Goal: Task Accomplishment & Management: Use online tool/utility

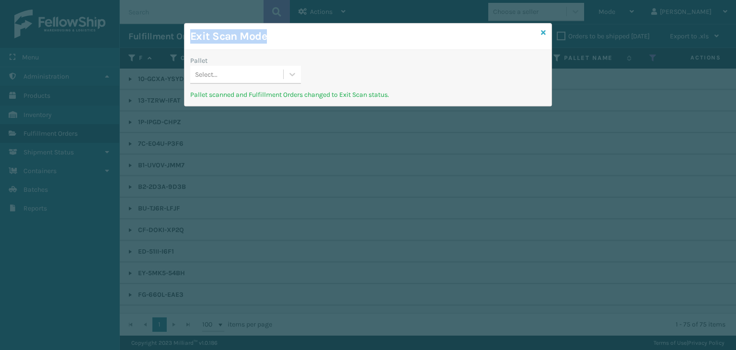
click at [544, 28] on div "Exit Scan Mode Pallet Select... Pallet scanned and Fulfillment Orders changed t…" at bounding box center [368, 64] width 368 height 83
click at [545, 32] on icon at bounding box center [543, 32] width 5 height 7
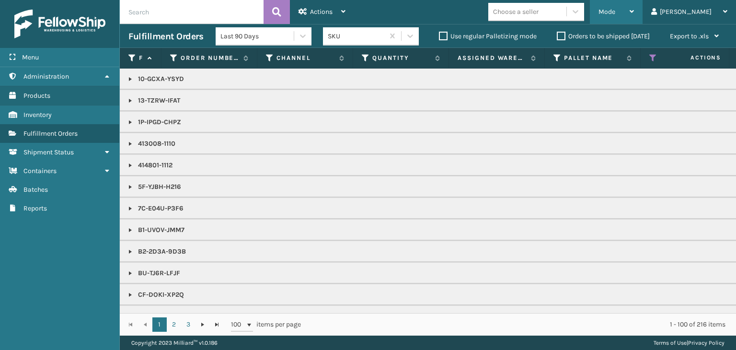
click at [615, 13] on span "Mode" at bounding box center [606, 12] width 17 height 8
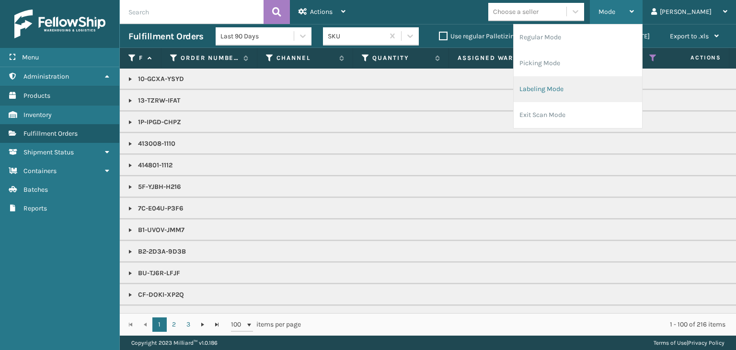
click at [619, 83] on li "Labeling Mode" at bounding box center [577, 89] width 128 height 26
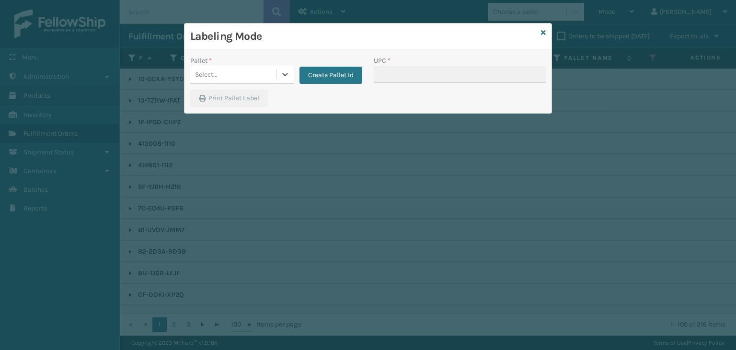
click at [262, 71] on div "Select..." at bounding box center [233, 75] width 86 height 16
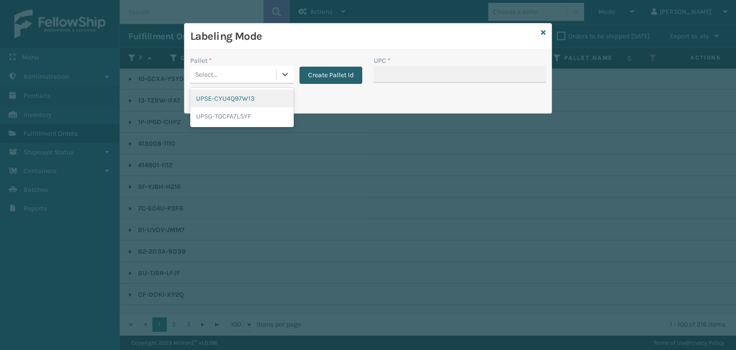
click at [341, 75] on button "Create Pallet Id" at bounding box center [330, 75] width 63 height 17
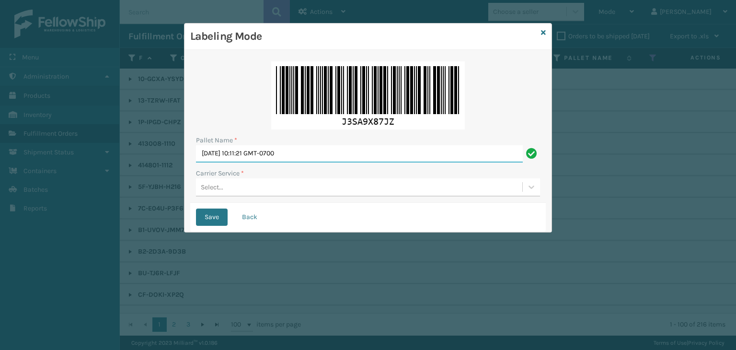
drag, startPoint x: 327, startPoint y: 150, endPoint x: 17, endPoint y: 128, distance: 310.2
click at [17, 128] on div "Labeling Mode Pallet Name * [DATE] 10:11:21 GMT-0700 Carrier Service * Select..…" at bounding box center [368, 175] width 736 height 350
paste input "FEDZ569955"
type input "FEDZ569955"
click at [275, 181] on div "Select..." at bounding box center [359, 187] width 326 height 16
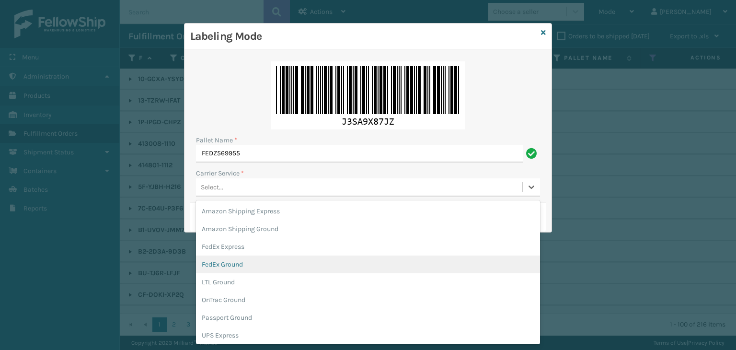
drag, startPoint x: 253, startPoint y: 266, endPoint x: 238, endPoint y: 241, distance: 29.2
click at [253, 266] on div "FedEx Ground" at bounding box center [368, 264] width 344 height 18
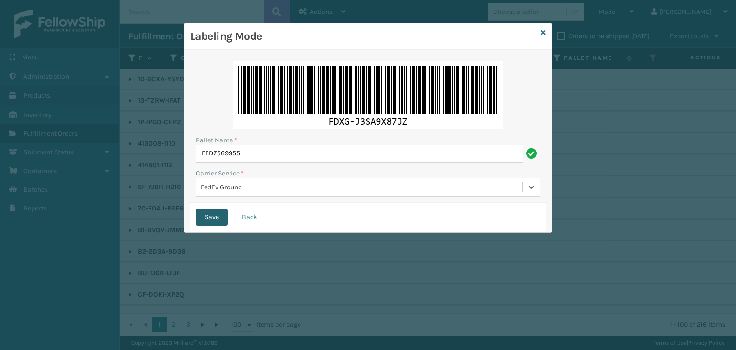
click at [227, 217] on button "Save" at bounding box center [212, 216] width 32 height 17
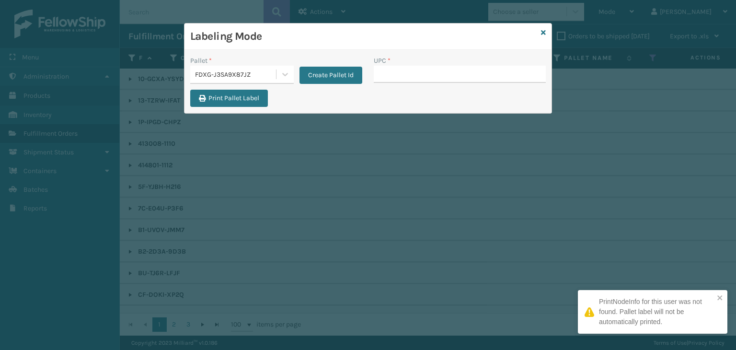
click at [234, 75] on div "FDXG-J3SA9X87JZ" at bounding box center [236, 74] width 82 height 10
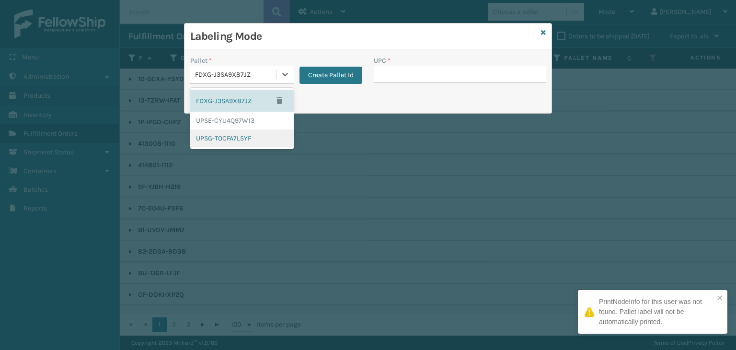
click at [223, 135] on div "UPSG-TOCFA7LSYF" at bounding box center [241, 138] width 103 height 18
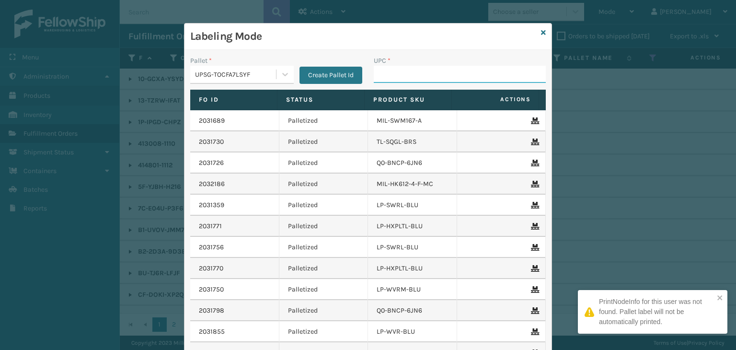
click at [393, 68] on input "UPC *" at bounding box center [460, 74] width 172 height 17
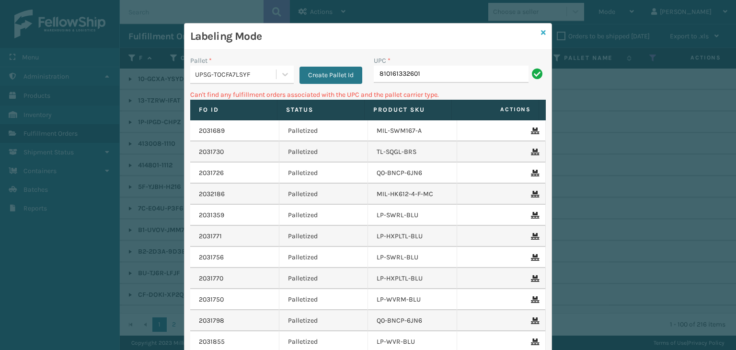
click at [541, 28] on link at bounding box center [543, 33] width 5 height 10
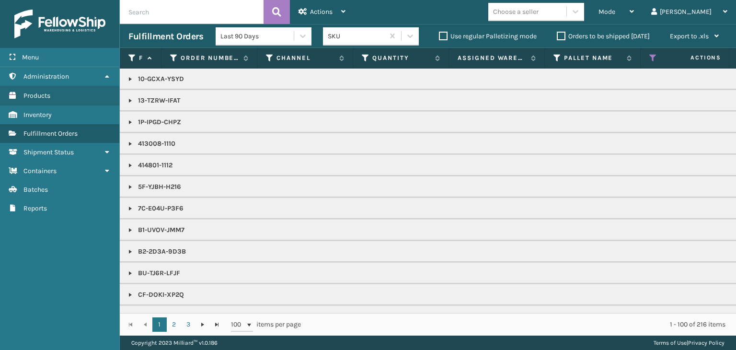
click at [538, 13] on div "Choose a seller" at bounding box center [516, 12] width 46 height 10
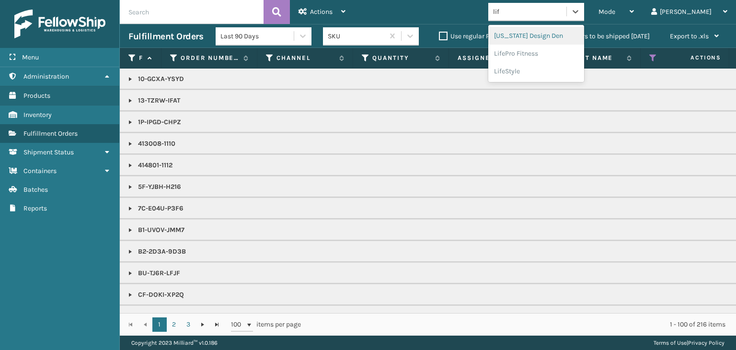
type input "life"
click at [559, 35] on div "LifePro Fitness" at bounding box center [536, 36] width 96 height 18
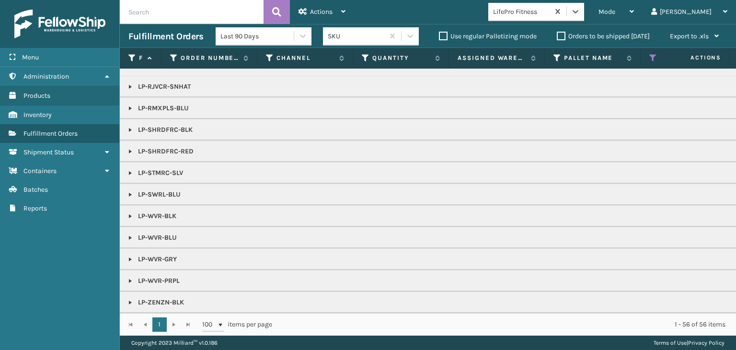
scroll to position [127, 0]
click at [130, 298] on link at bounding box center [130, 302] width 8 height 8
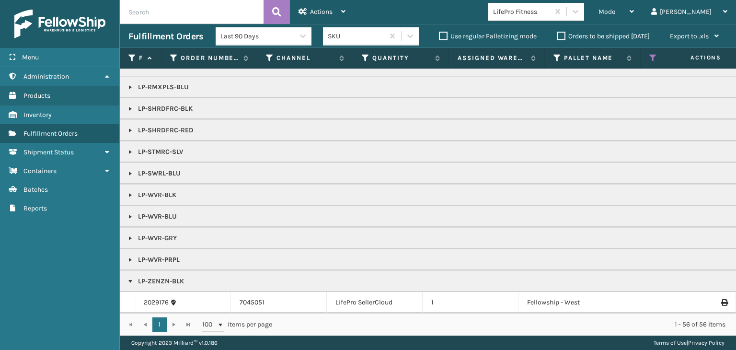
click at [157, 292] on td "2029176" at bounding box center [183, 302] width 96 height 21
drag, startPoint x: 159, startPoint y: 296, endPoint x: 184, endPoint y: 290, distance: 26.6
click at [159, 297] on link "2029176" at bounding box center [156, 302] width 25 height 10
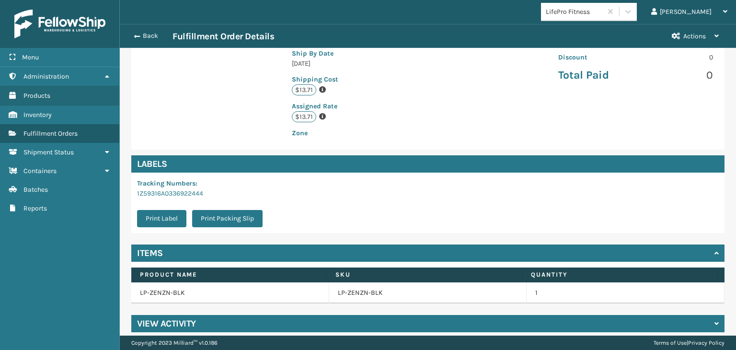
scroll to position [216, 0]
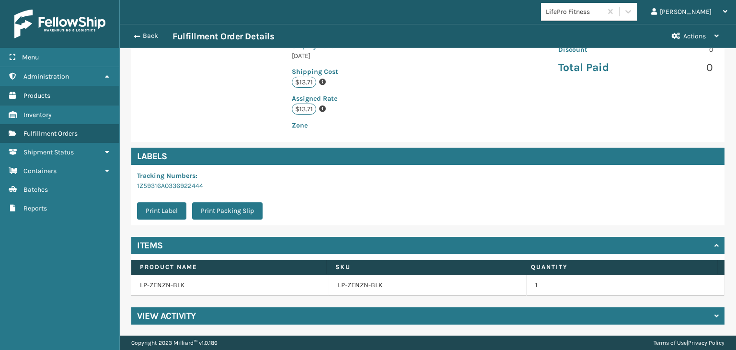
click at [224, 322] on div "View Activity" at bounding box center [427, 315] width 593 height 17
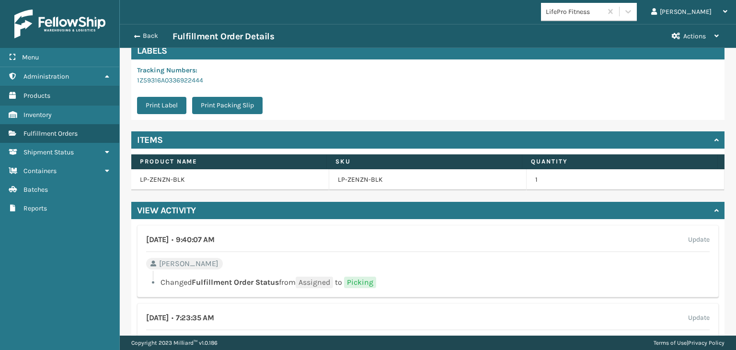
scroll to position [359, 0]
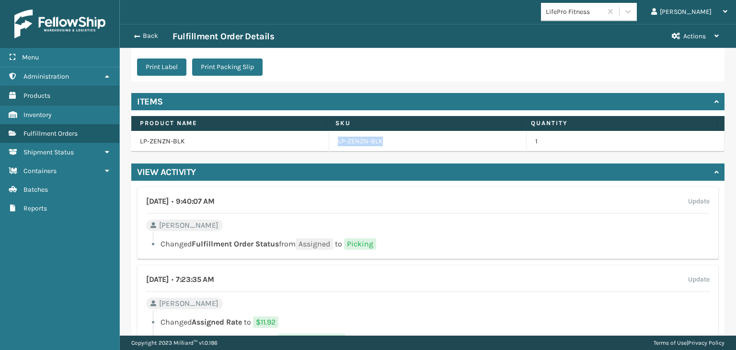
drag, startPoint x: 330, startPoint y: 138, endPoint x: 384, endPoint y: 141, distance: 53.2
click at [384, 141] on tr "LP-ZENZN-BLK LP-ZENZN-BLK 1" at bounding box center [427, 141] width 593 height 21
click at [151, 32] on button "Back" at bounding box center [150, 36] width 44 height 9
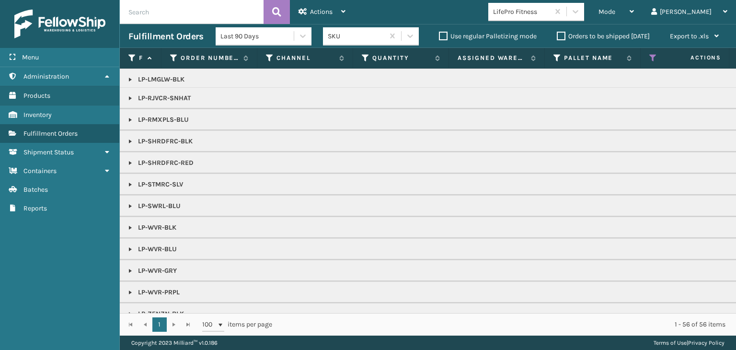
scroll to position [127, 0]
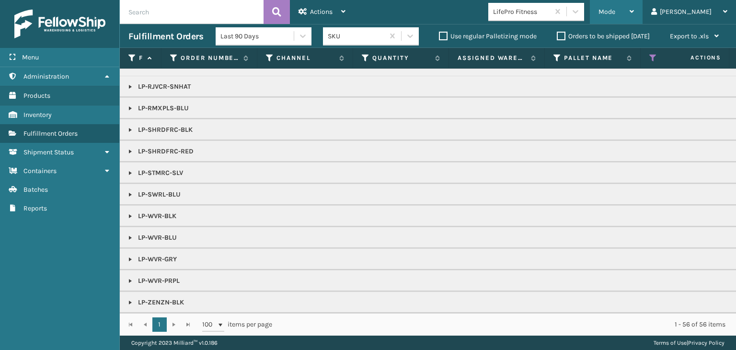
click at [634, 10] on div "Mode" at bounding box center [615, 12] width 35 height 24
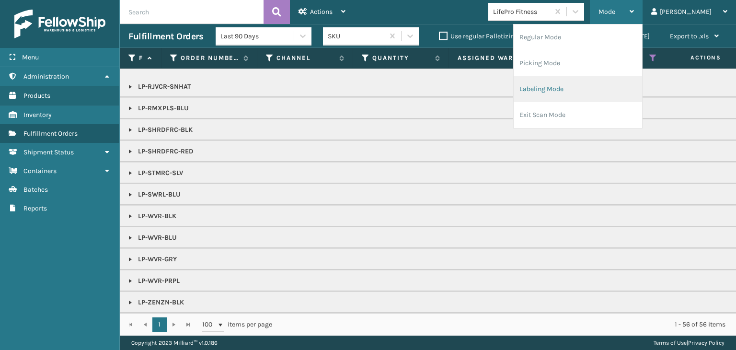
click at [632, 84] on li "Labeling Mode" at bounding box center [577, 89] width 128 height 26
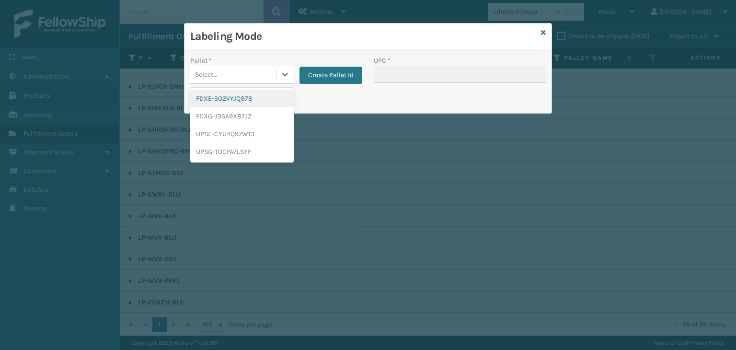
click at [218, 70] on div "Select..." at bounding box center [233, 75] width 86 height 16
click at [224, 153] on div "UPSG-TOCFA7LSYF" at bounding box center [241, 152] width 103 height 18
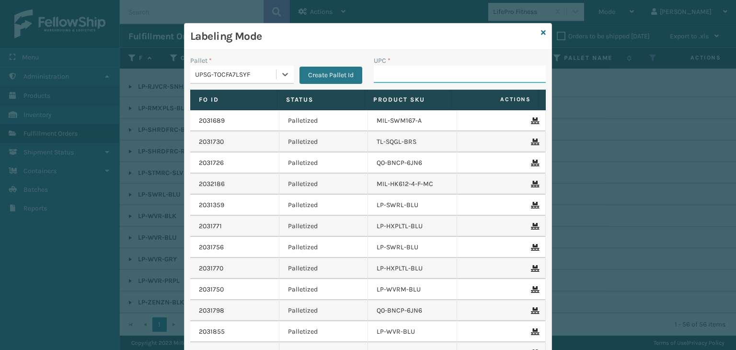
click at [404, 69] on input "UPC *" at bounding box center [460, 74] width 172 height 17
paste input "LP-ZENZN-BLK"
type input "LP-ZENZN-BLK"
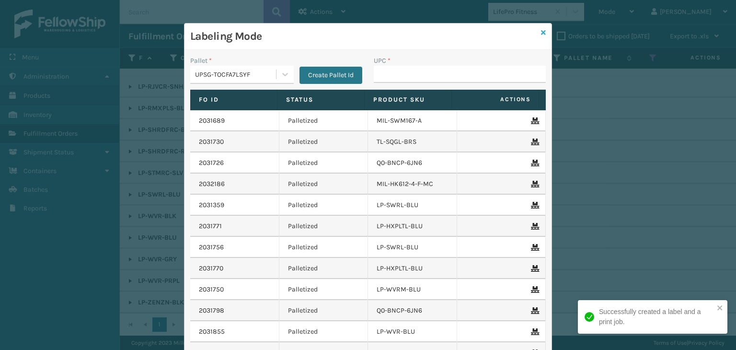
click at [541, 32] on icon at bounding box center [543, 32] width 5 height 7
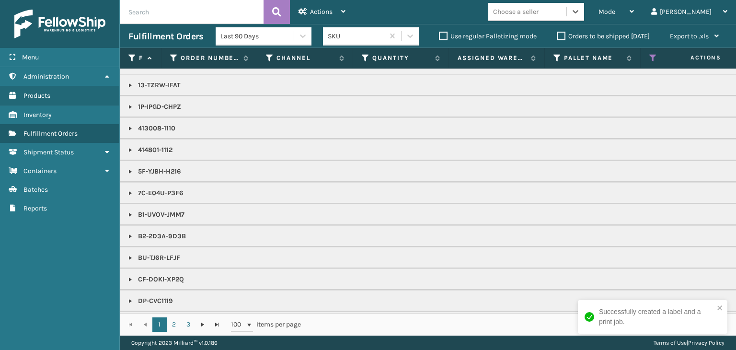
scroll to position [0, 0]
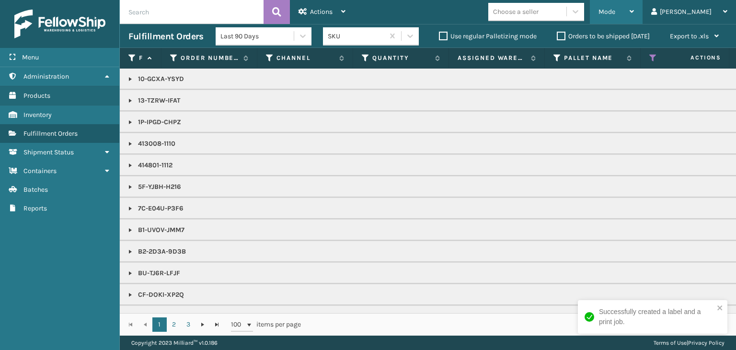
click at [634, 17] on div "Mode" at bounding box center [615, 12] width 35 height 24
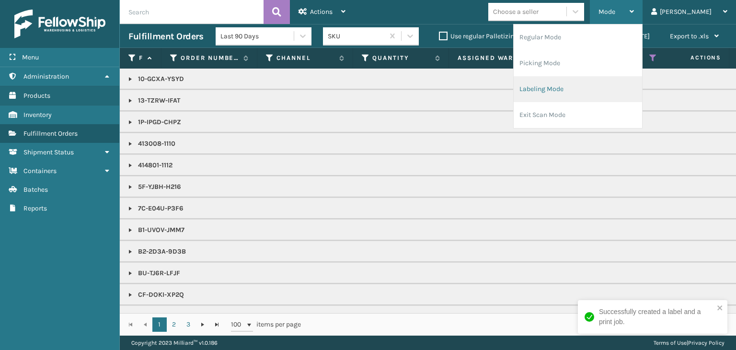
click at [585, 89] on li "Labeling Mode" at bounding box center [577, 89] width 128 height 26
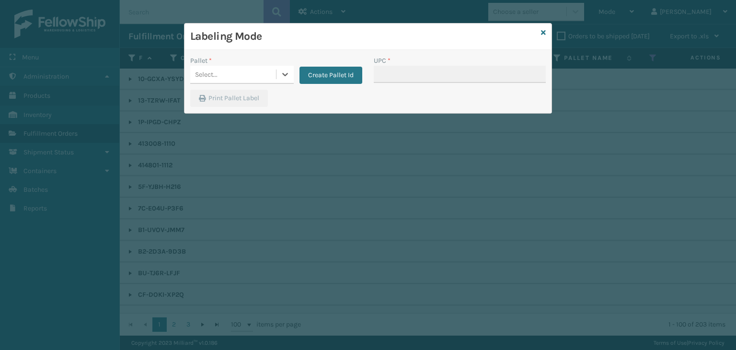
click at [251, 71] on div "Select..." at bounding box center [233, 75] width 86 height 16
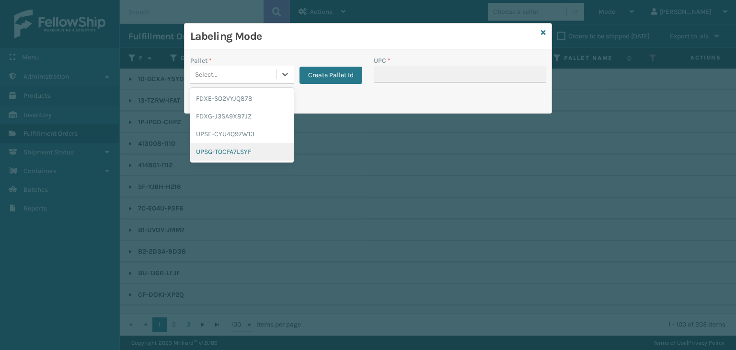
click at [226, 150] on div "UPSG-TOCFA7LSYF" at bounding box center [241, 152] width 103 height 18
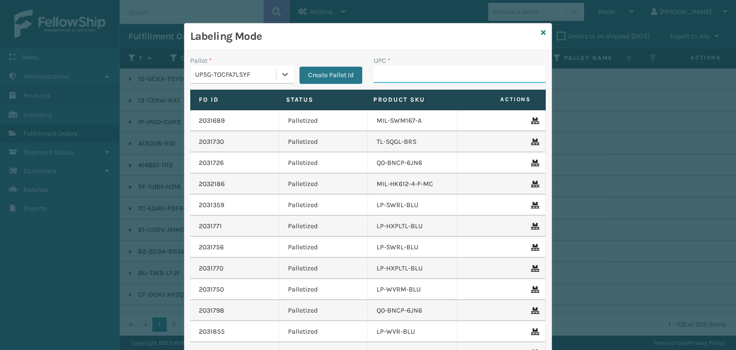
click at [436, 74] on input "UPC *" at bounding box center [460, 74] width 172 height 17
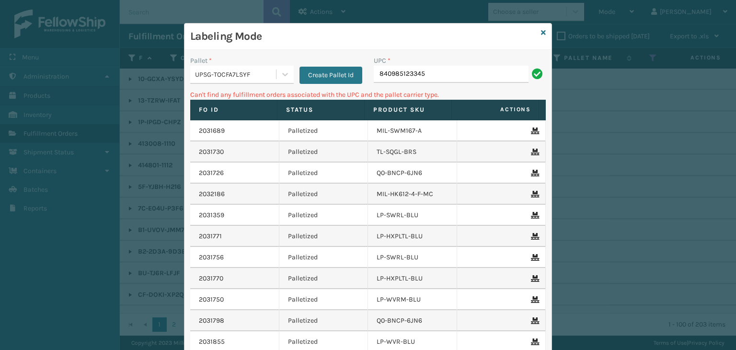
click at [374, 77] on input "840985123345" at bounding box center [451, 74] width 155 height 17
type input "00840985123345"
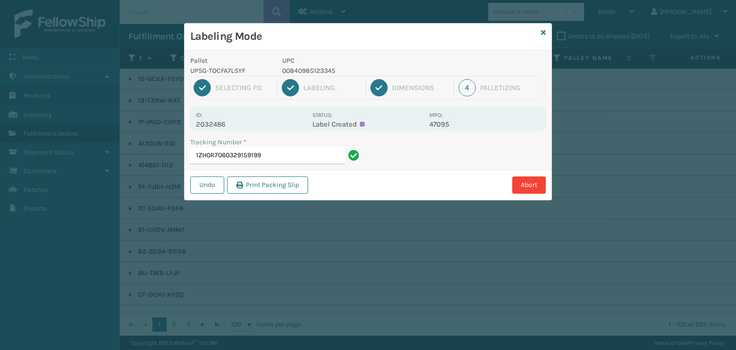
click at [307, 66] on p "00840985123345" at bounding box center [352, 71] width 141 height 10
copy p "00840985123345"
click at [277, 163] on input "1ZH0R7060329159199" at bounding box center [267, 155] width 155 height 17
paste input "00840985123345"
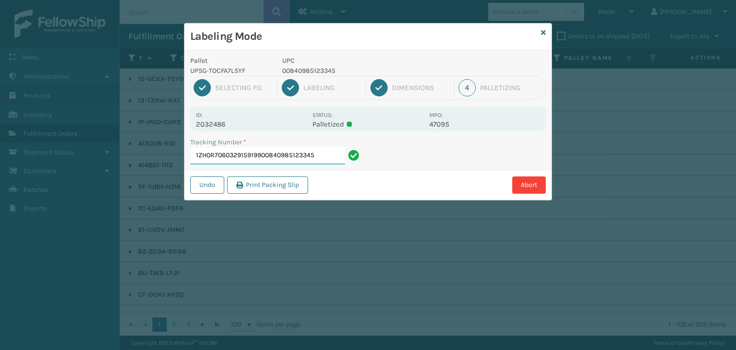
paste input "00840985123345"
type input "1ZH0R70603291591990084098512334500840985123345"
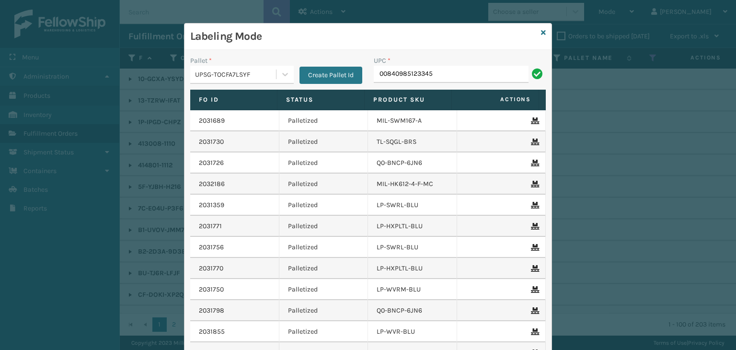
type input "00840985123345"
click at [541, 29] on icon at bounding box center [543, 32] width 5 height 7
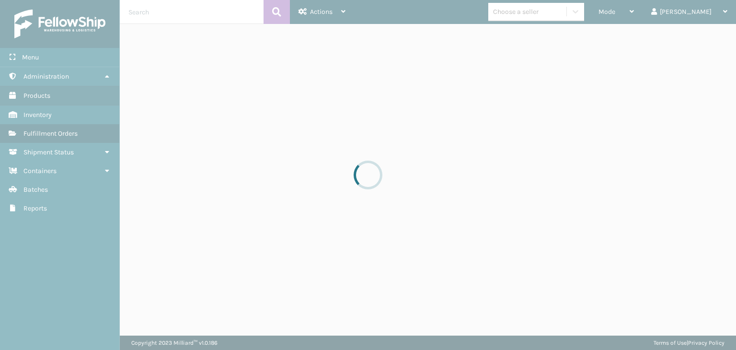
click at [548, 18] on div at bounding box center [368, 175] width 736 height 350
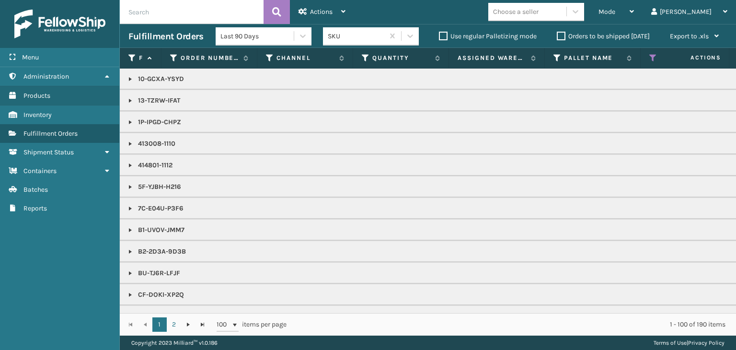
click at [548, 18] on div "Choose a seller" at bounding box center [527, 12] width 78 height 16
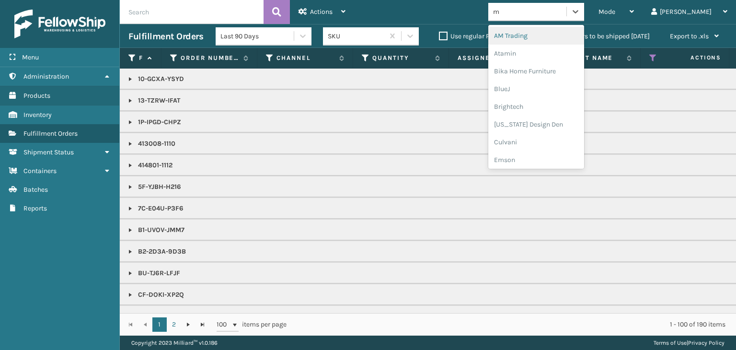
type input "mi"
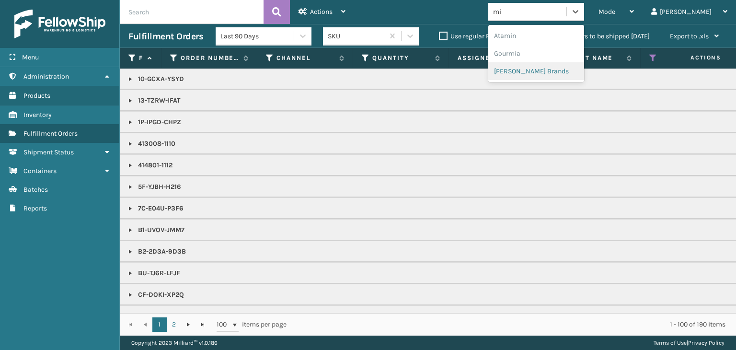
click at [553, 64] on div "[PERSON_NAME] Brands" at bounding box center [536, 71] width 96 height 18
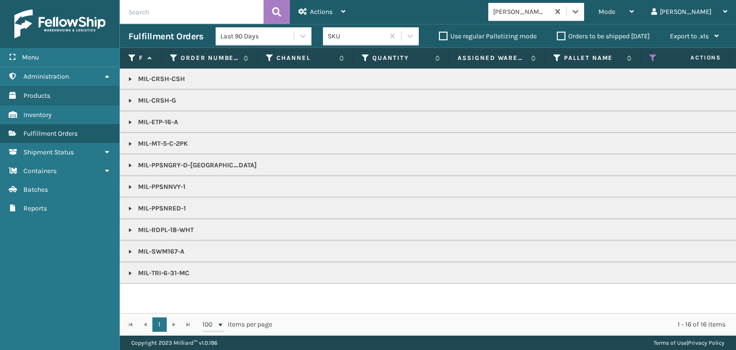
click at [126, 121] on link at bounding box center [130, 122] width 8 height 8
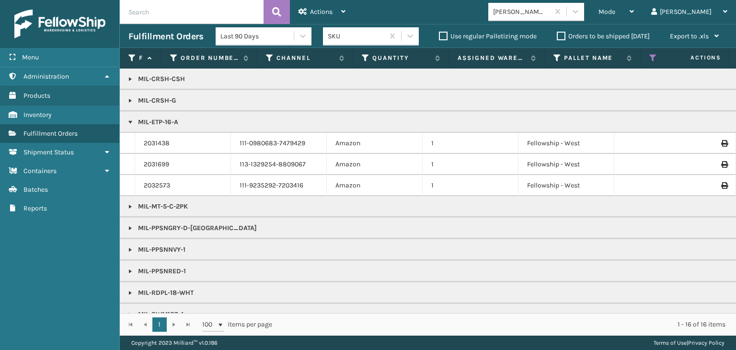
scroll to position [40, 0]
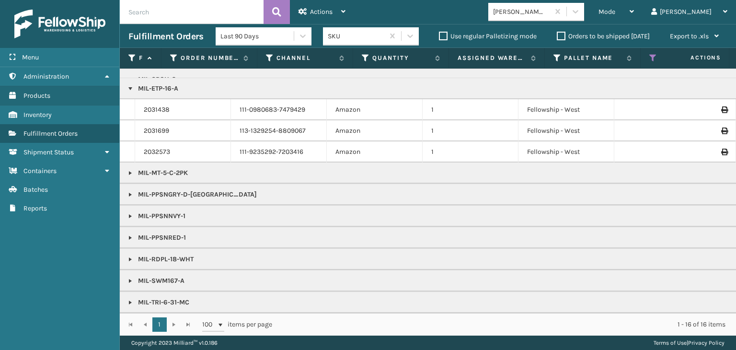
click at [134, 276] on p "MIL-SWM167-A" at bounding box center [737, 281] width 1219 height 10
click at [131, 277] on link at bounding box center [130, 281] width 8 height 8
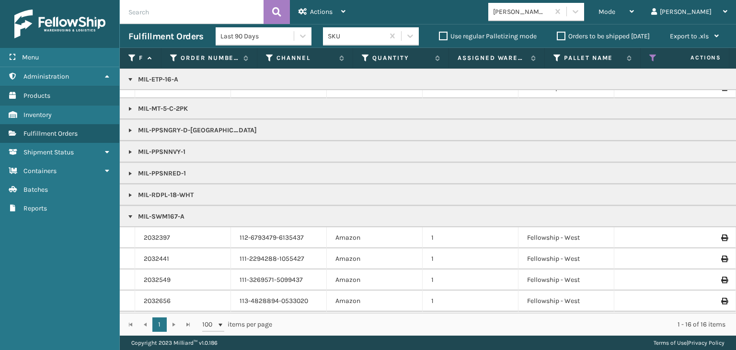
scroll to position [124, 0]
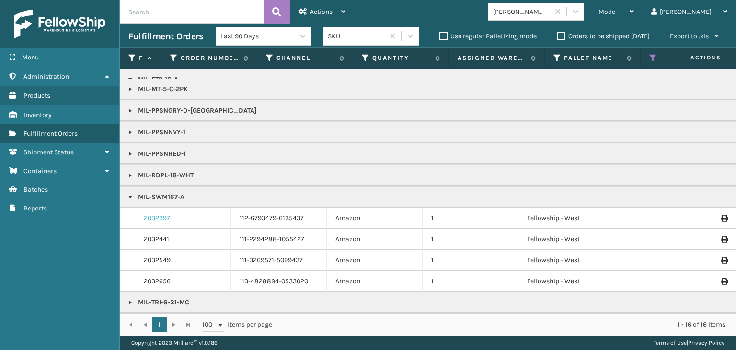
click at [168, 213] on link "2032397" at bounding box center [157, 218] width 26 height 10
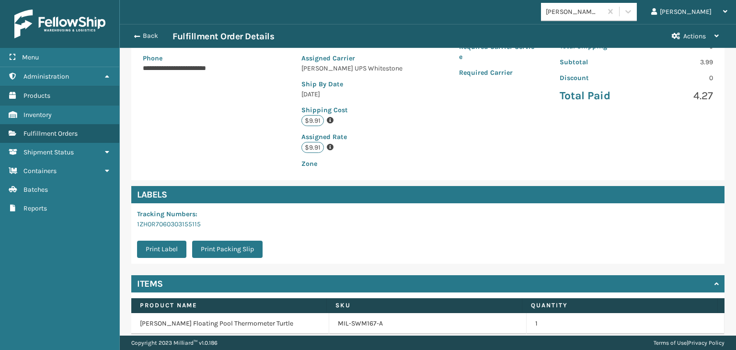
scroll to position [216, 0]
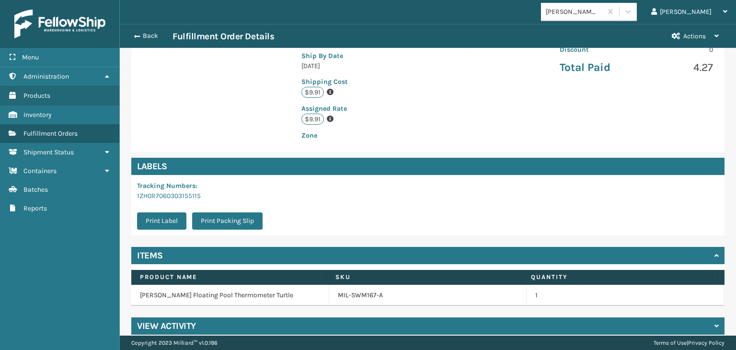
click at [353, 290] on td "MIL-SWM167-A" at bounding box center [428, 295] width 198 height 21
click at [353, 290] on link "MIL-SWM167-A" at bounding box center [360, 295] width 45 height 10
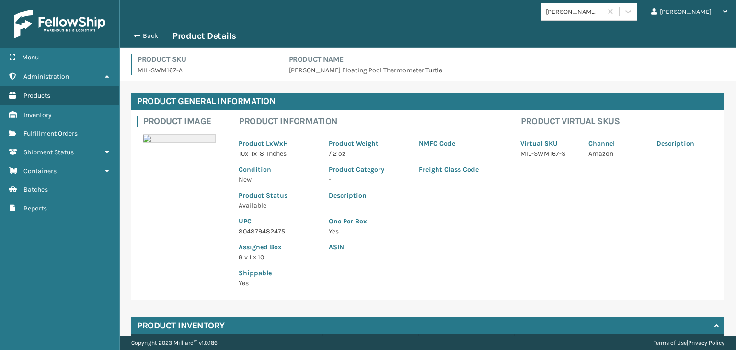
click at [272, 226] on p "804879482475" at bounding box center [278, 231] width 79 height 10
copy p "804879482475"
click at [151, 39] on button "Back" at bounding box center [150, 36] width 44 height 9
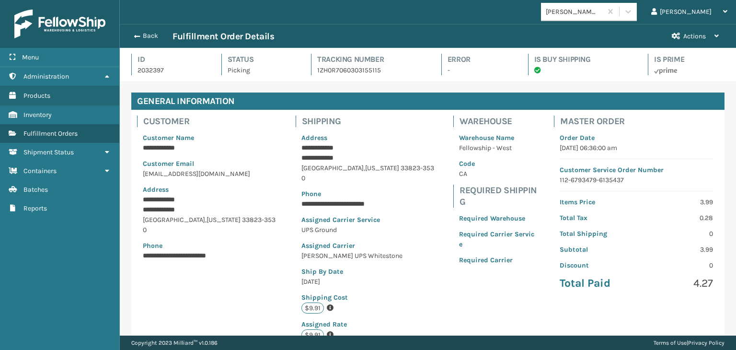
scroll to position [23, 615]
click at [144, 38] on button "Back" at bounding box center [150, 36] width 44 height 9
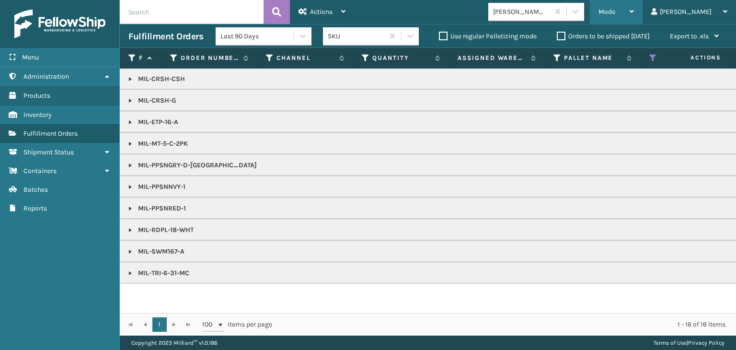
click at [634, 16] on div "Mode" at bounding box center [615, 12] width 35 height 24
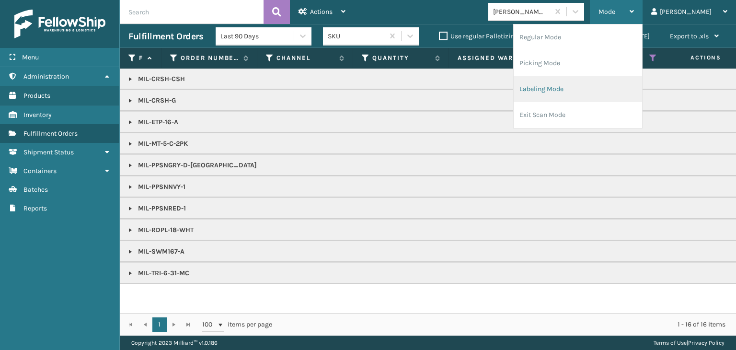
click at [636, 89] on li "Labeling Mode" at bounding box center [577, 89] width 128 height 26
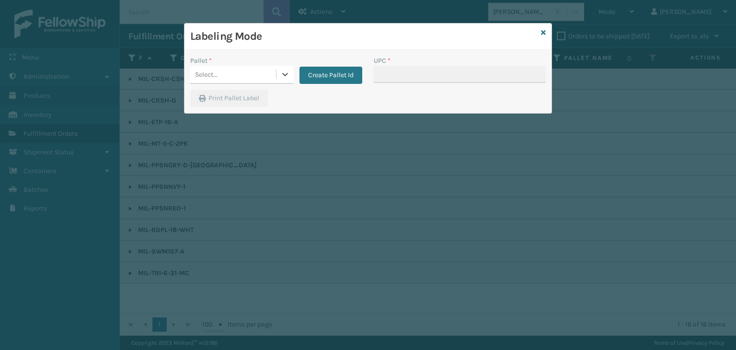
click at [271, 81] on div "Select..." at bounding box center [233, 75] width 86 height 16
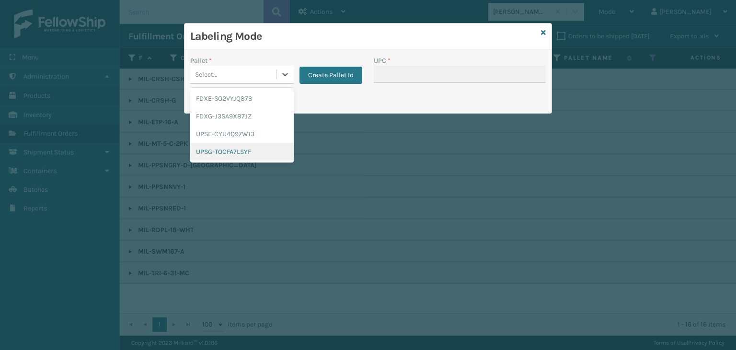
click at [260, 149] on div "UPSG-TOCFA7LSYF" at bounding box center [241, 152] width 103 height 18
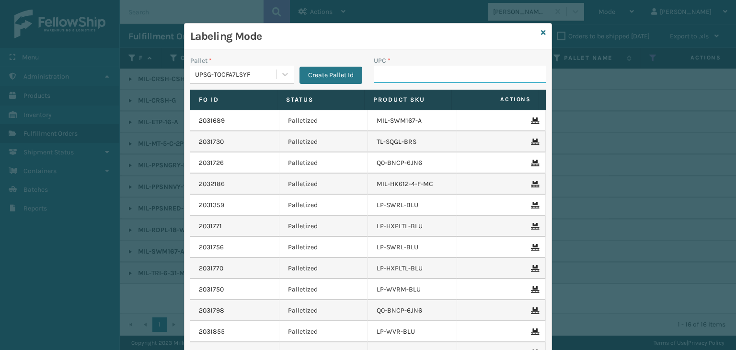
drag, startPoint x: 444, startPoint y: 71, endPoint x: 426, endPoint y: 66, distance: 18.5
click at [443, 71] on input "UPC *" at bounding box center [460, 74] width 172 height 17
paste input "804879482475"
type input "804879482475"
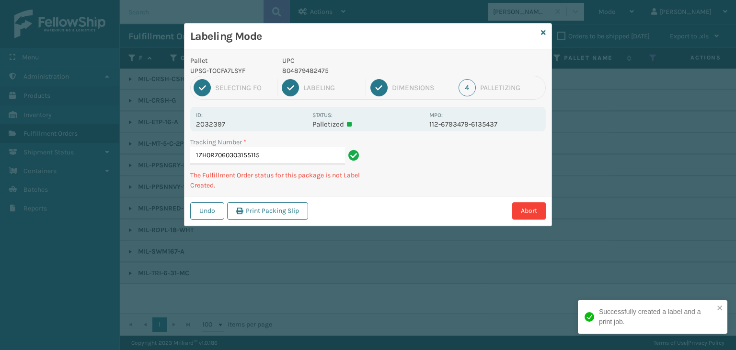
type input "1ZH0R7060303155115804879482475"
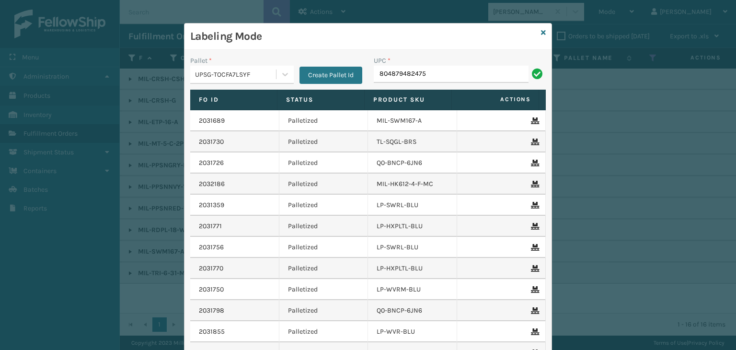
type input "804879482475"
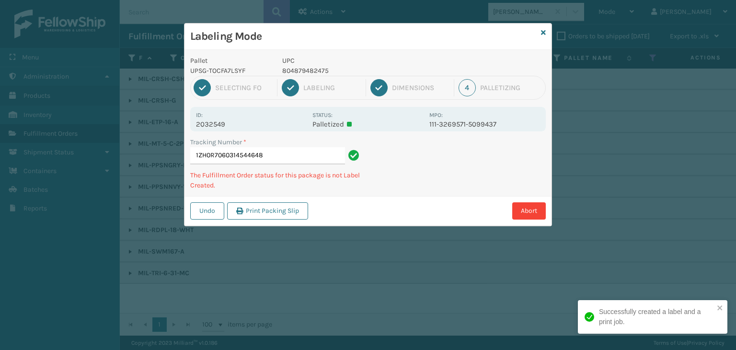
type input "1ZH0R7060314544648804879482475"
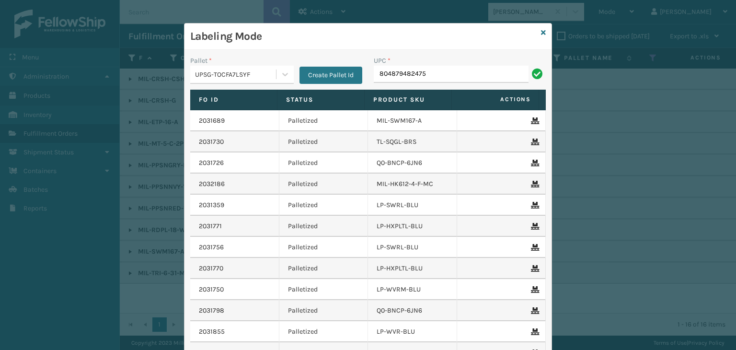
type input "804879482475"
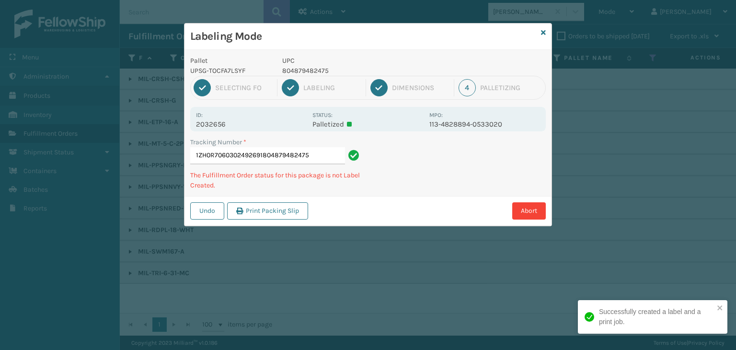
type input "1ZH0R7060302492691804879482475804879482475"
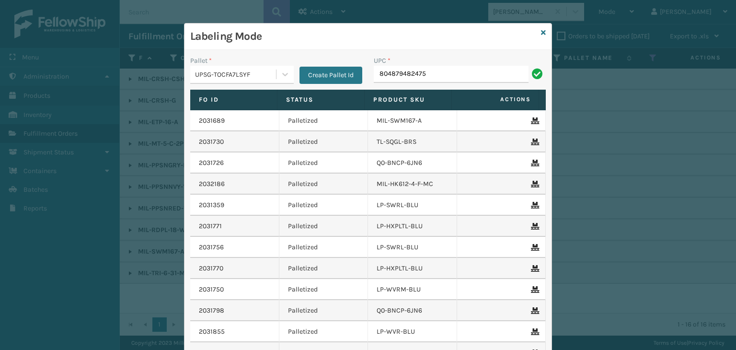
type input "804879482475"
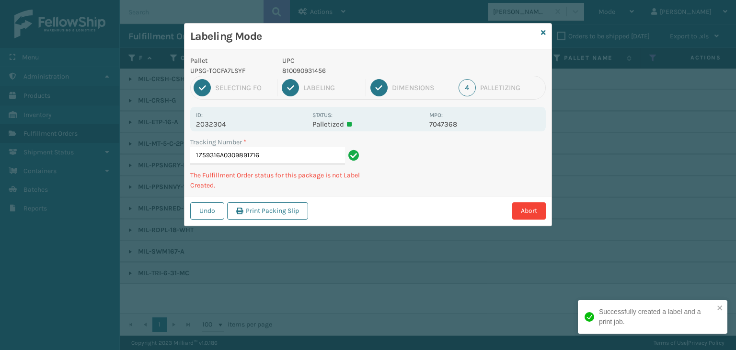
click at [308, 66] on p "810090931456" at bounding box center [352, 71] width 141 height 10
copy p "810090931456"
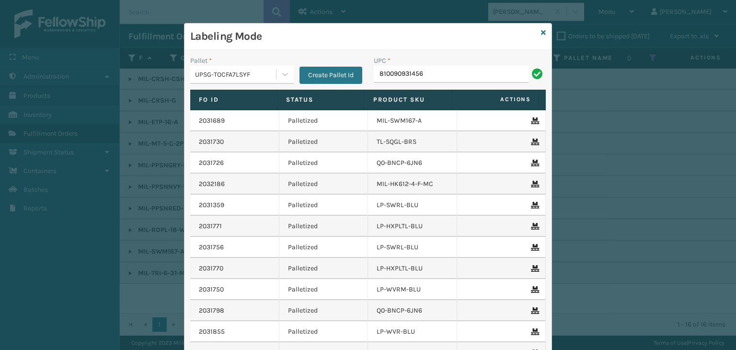
type input "810090931456"
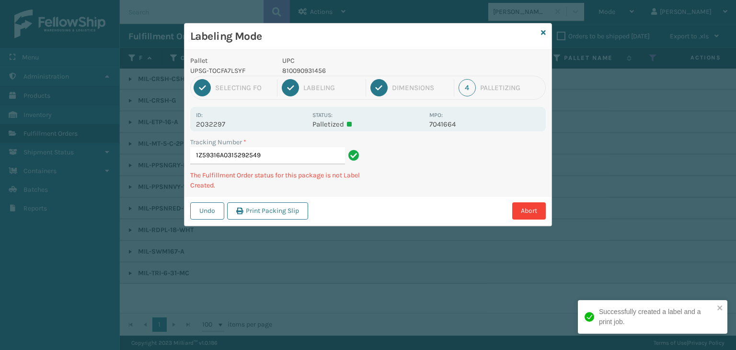
type input "1Z59316A0315292549810090931456"
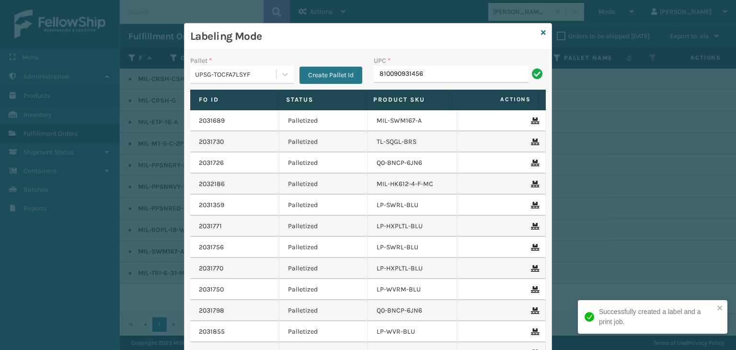
type input "810090931456"
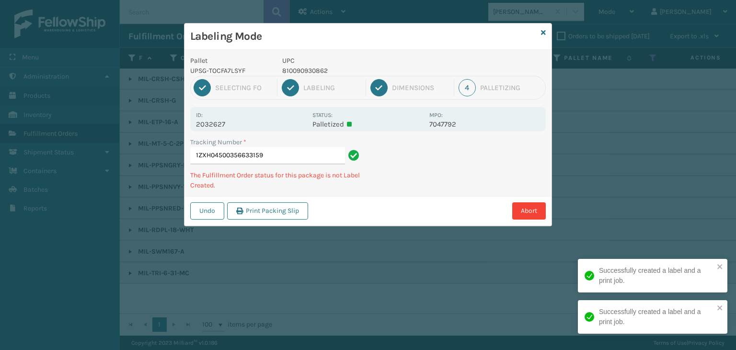
click at [321, 67] on p "810090930862" at bounding box center [352, 71] width 141 height 10
copy p "810090930862"
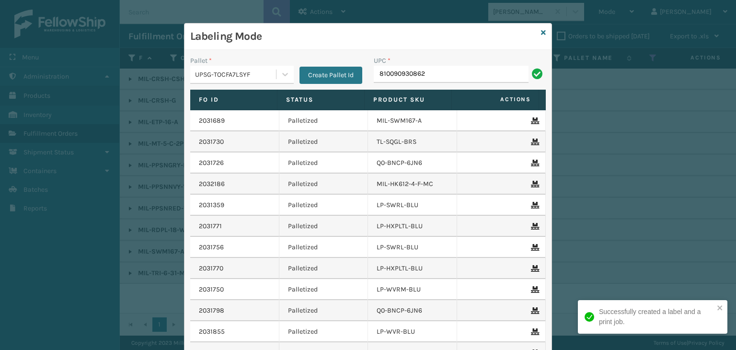
type input "810090930862"
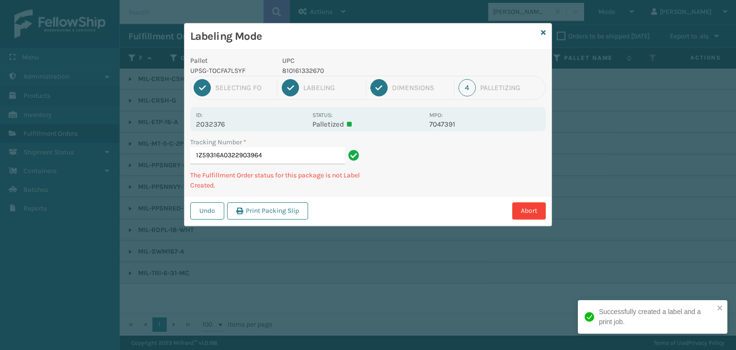
click at [299, 71] on p "810161332670" at bounding box center [352, 71] width 141 height 10
copy p "810161332670"
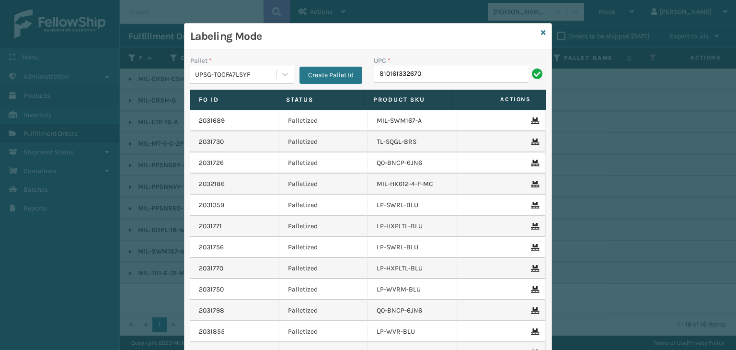
type input "810161332670"
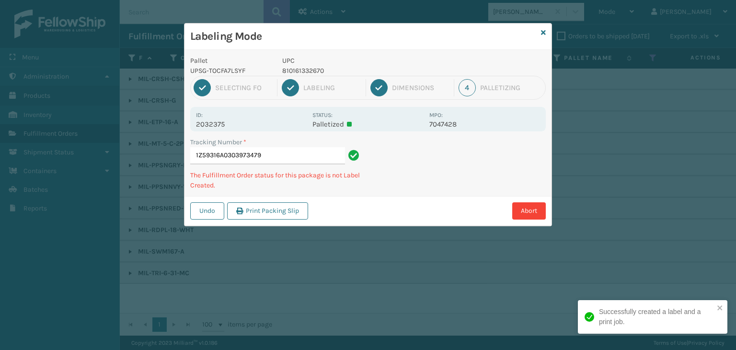
type input "1Z59316A0303973479810161332670"
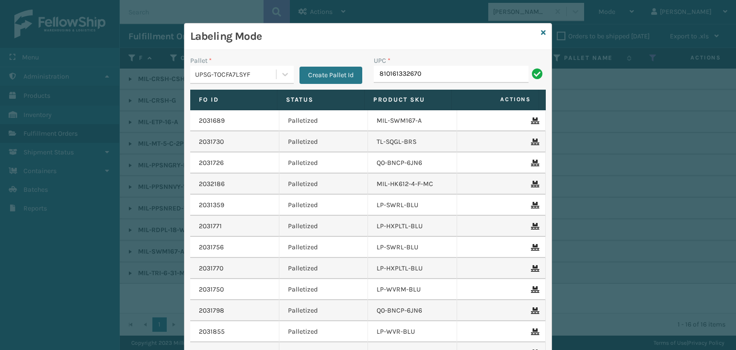
type input "810161332670"
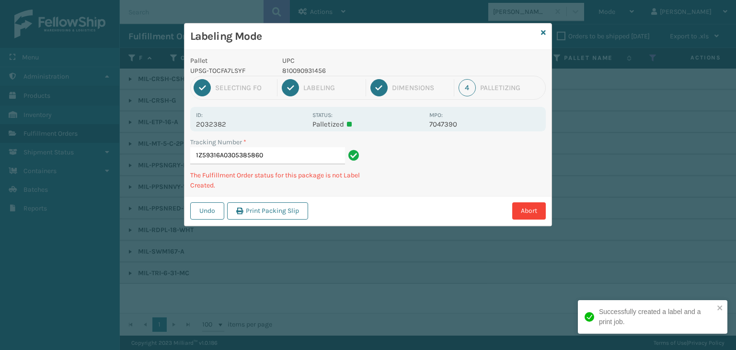
click at [316, 68] on p "810090931456" at bounding box center [352, 71] width 141 height 10
copy p "810090931456"
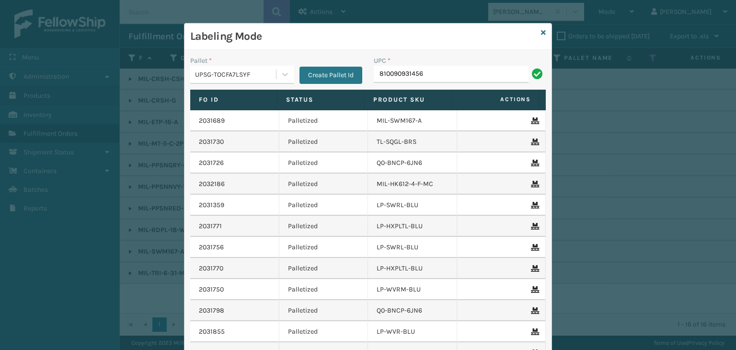
type input "810090931456"
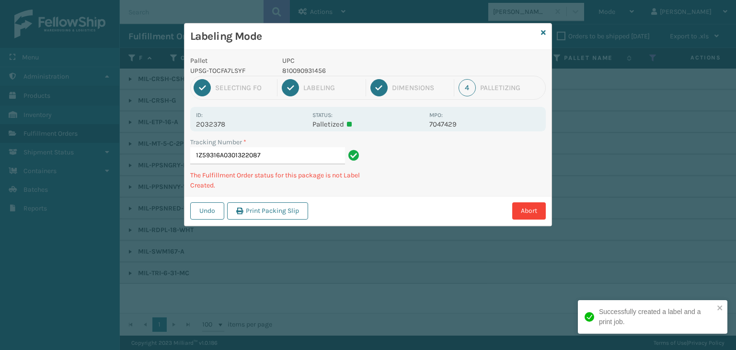
type input "1Z59316A0301322087810090931456"
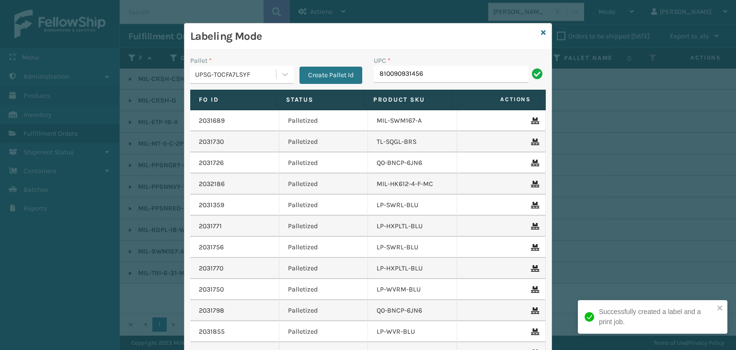
type input "810090931456"
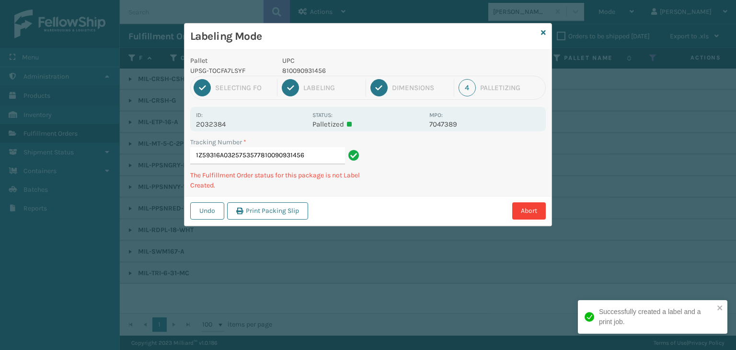
type input "1Z59316A0325753577810090931456810090931456"
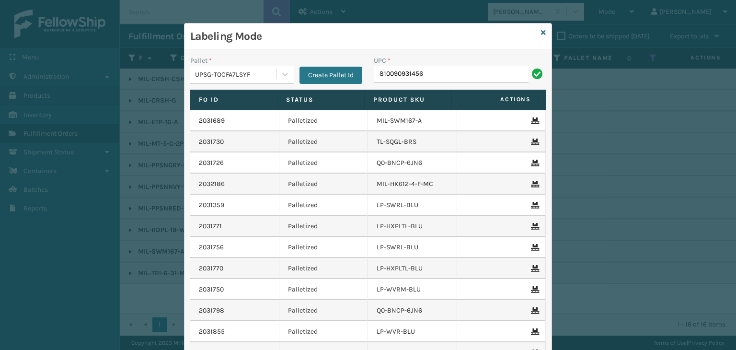
type input "810090931456"
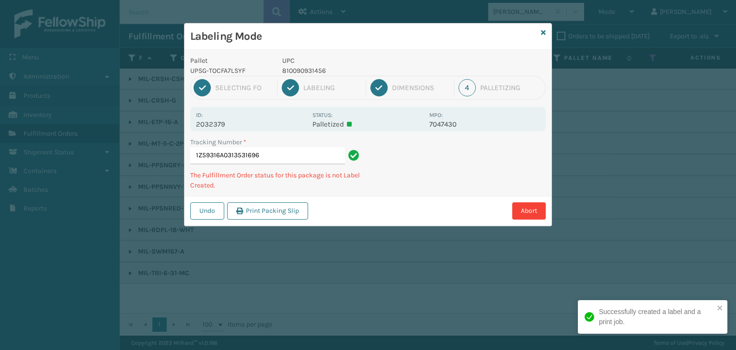
type input "1Z59316A0313531696810090931456"
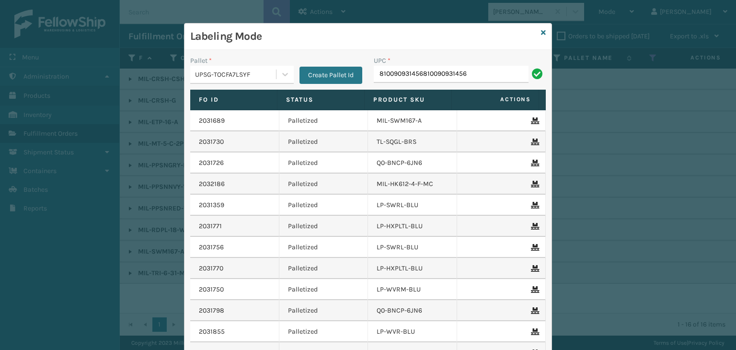
drag, startPoint x: 421, startPoint y: 75, endPoint x: 513, endPoint y: 96, distance: 95.3
click at [513, 96] on div "Pallet * UPSG-TOCFA7LSYF Create Pallet Id UPC * 810090931456810090931456 Fo Id …" at bounding box center [367, 231] width 367 height 363
click at [497, 72] on input "810090931456810090931456" at bounding box center [451, 74] width 155 height 17
click at [494, 72] on input "810090931456810090931456" at bounding box center [451, 74] width 155 height 17
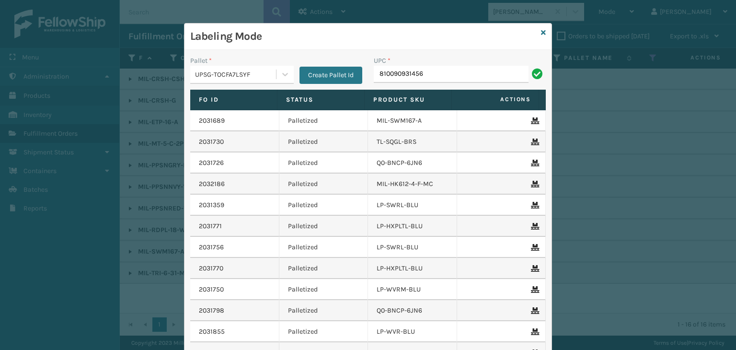
type input "810090931456"
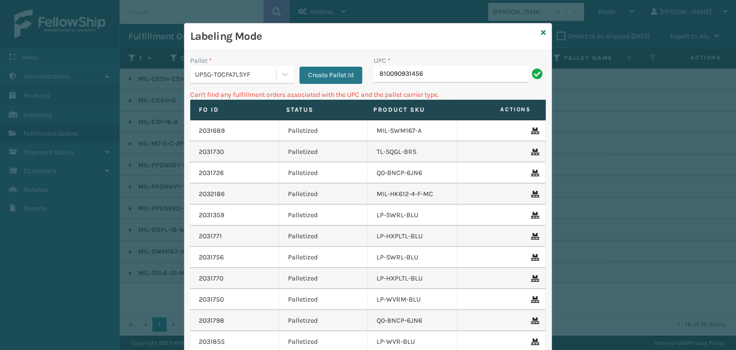
click at [184, 91] on div "Pallet * UPSG-TOCFA7LSYF Create Pallet Id UPC * 810090931456 Can't find any ful…" at bounding box center [367, 236] width 367 height 373
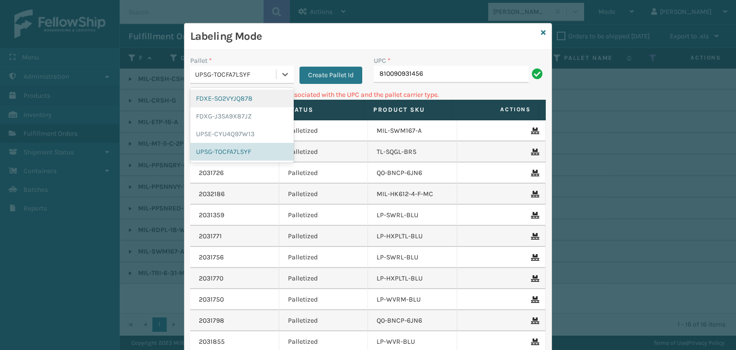
click at [199, 79] on div "UPSG-TOCFA7LSYF" at bounding box center [236, 74] width 82 height 10
click at [233, 129] on div "UPSE-CYU4Q97W13" at bounding box center [241, 134] width 103 height 18
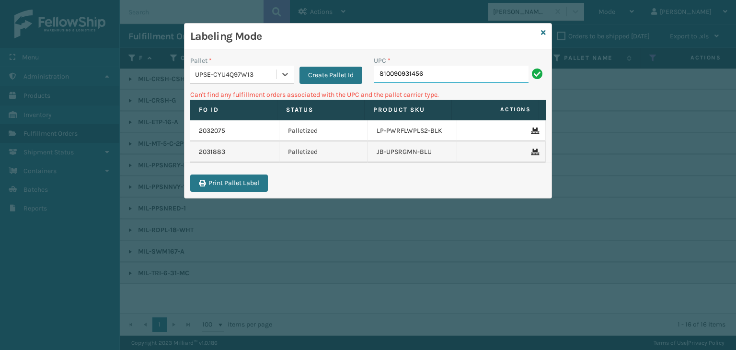
click at [445, 71] on input "810090931456" at bounding box center [451, 74] width 155 height 17
click at [542, 33] on icon at bounding box center [543, 32] width 5 height 7
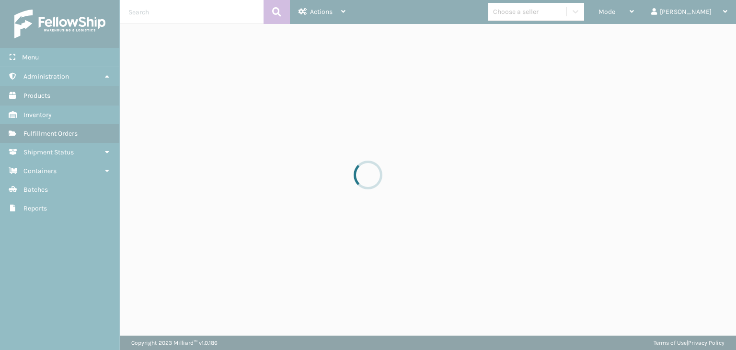
click at [572, 12] on div at bounding box center [368, 175] width 736 height 350
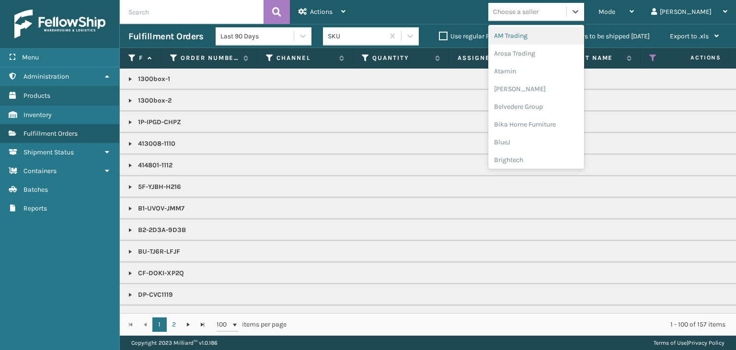
click at [538, 12] on div "Choose a seller" at bounding box center [516, 12] width 46 height 10
type input "li"
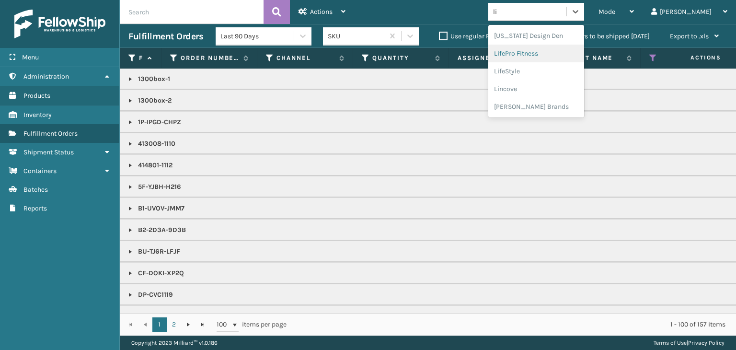
click at [577, 57] on div "LifePro Fitness" at bounding box center [536, 54] width 96 height 18
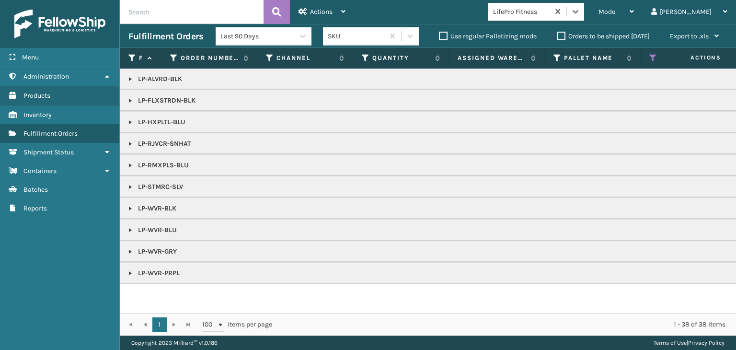
drag, startPoint x: 131, startPoint y: 81, endPoint x: 250, endPoint y: 155, distance: 139.8
click at [131, 81] on link at bounding box center [130, 79] width 8 height 8
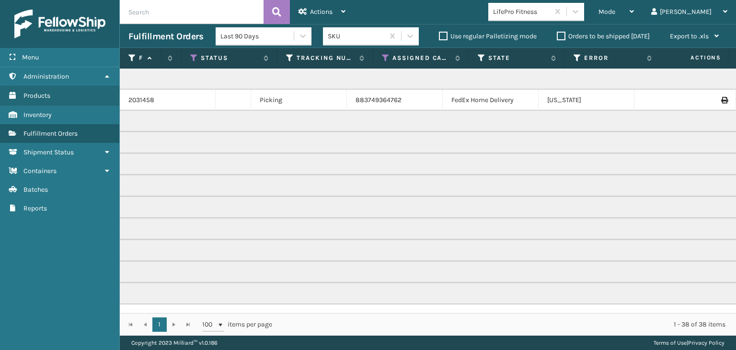
scroll to position [0, 0]
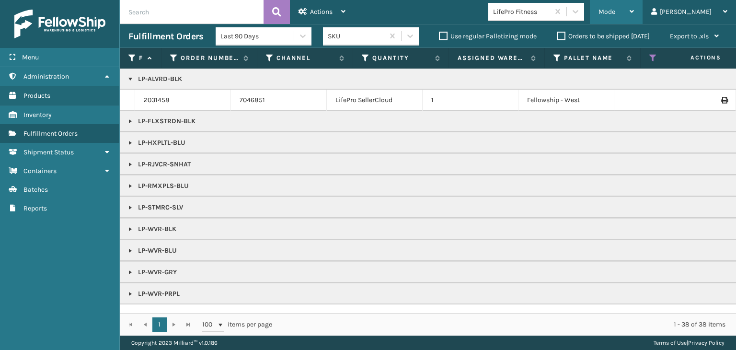
click at [634, 11] on div "Mode" at bounding box center [615, 12] width 35 height 24
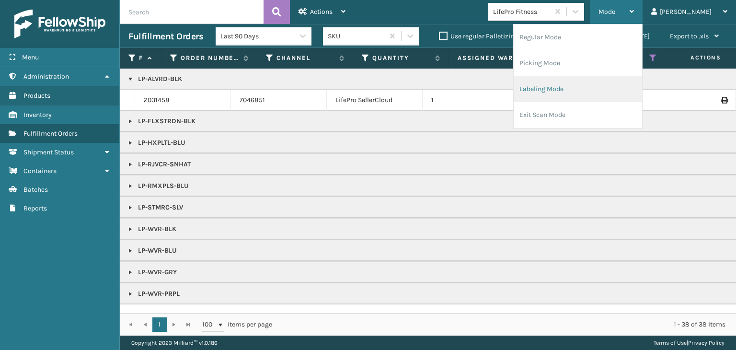
click at [610, 94] on li "Labeling Mode" at bounding box center [577, 89] width 128 height 26
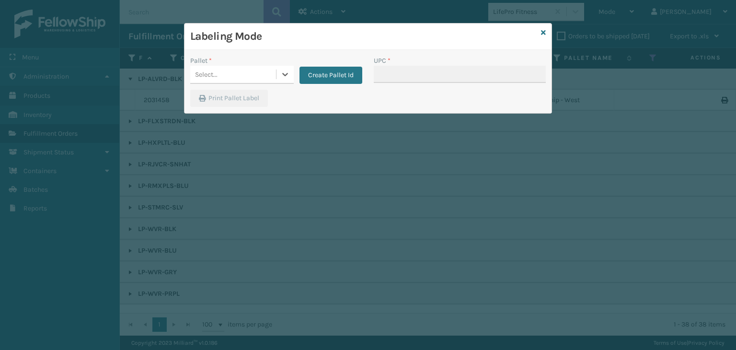
click at [243, 71] on div "Select..." at bounding box center [233, 75] width 86 height 16
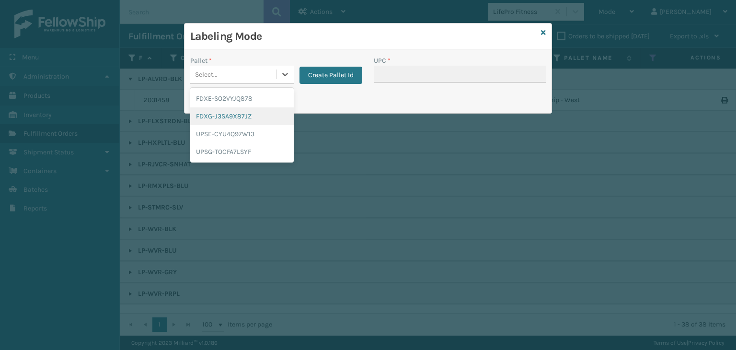
click at [234, 109] on div "FDXG-J3SA9X87JZ" at bounding box center [241, 116] width 103 height 18
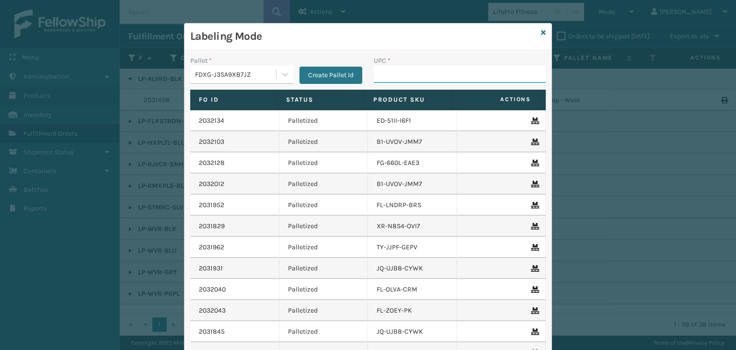
click at [411, 73] on input "UPC *" at bounding box center [460, 74] width 172 height 17
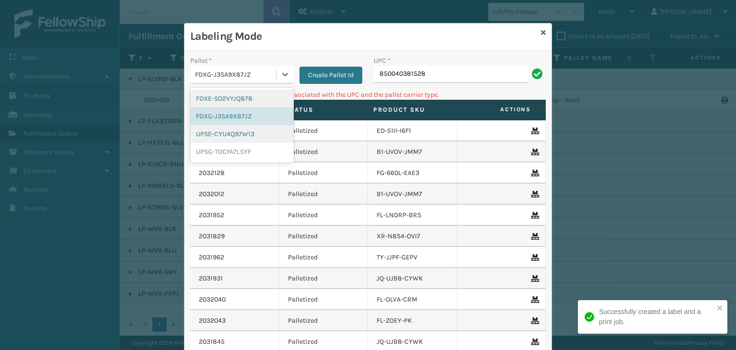
drag, startPoint x: 272, startPoint y: 69, endPoint x: 231, endPoint y: 140, distance: 81.3
click at [271, 69] on div "FDXG-J3SA9X87JZ" at bounding box center [236, 74] width 82 height 10
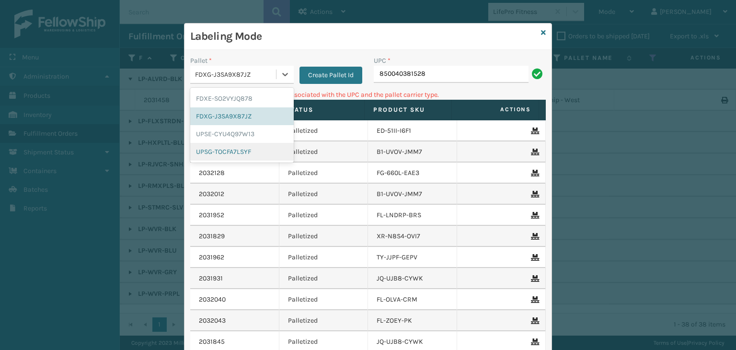
drag, startPoint x: 231, startPoint y: 151, endPoint x: 328, endPoint y: 125, distance: 100.1
click at [233, 150] on div "UPSG-TOCFA7LSYF" at bounding box center [241, 152] width 103 height 18
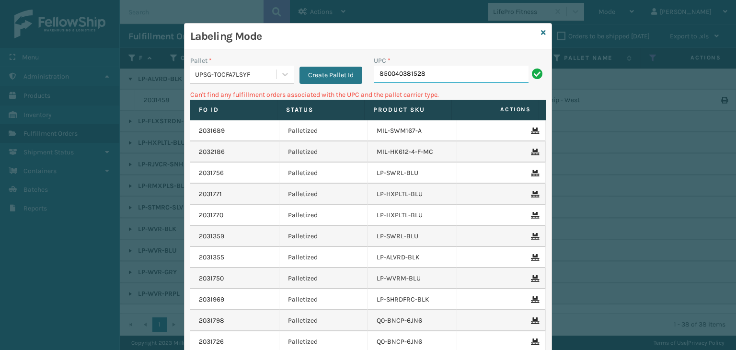
drag, startPoint x: 428, startPoint y: 71, endPoint x: 304, endPoint y: 65, distance: 124.2
click at [304, 65] on div "Pallet * UPSG-TOCFA7LSYF Create Pallet Id UPC * 850040381528" at bounding box center [367, 73] width 367 height 34
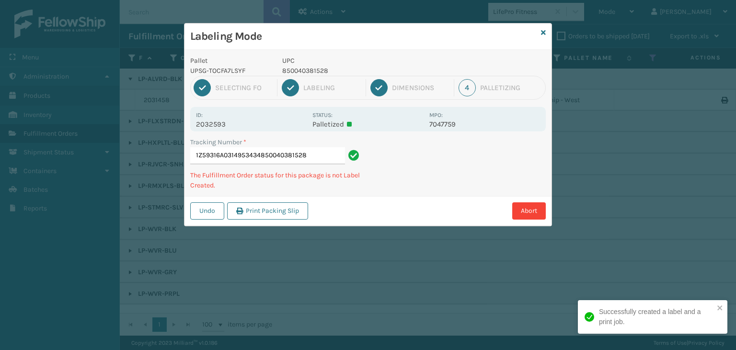
type input "1Z59316A0314953434850040381528850040381528"
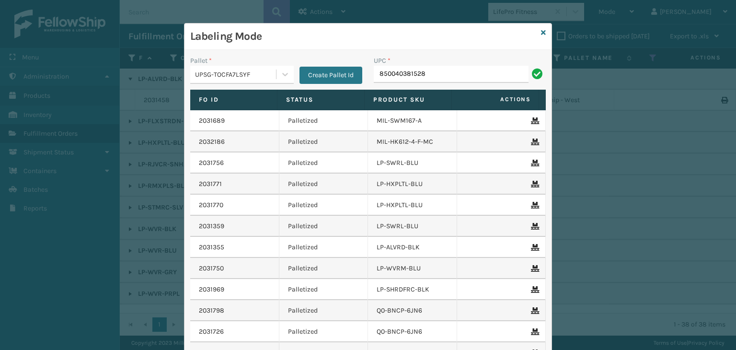
type input "850040381528"
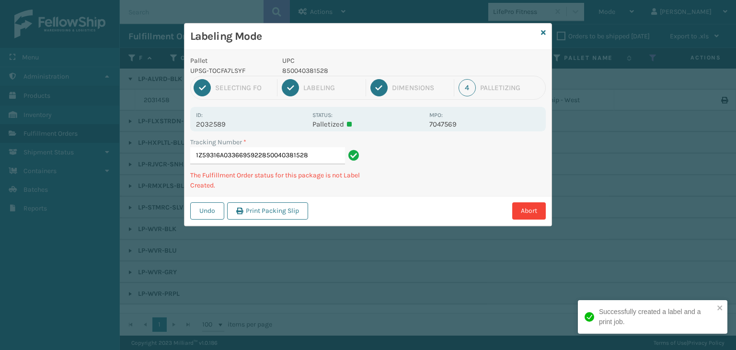
type input "1Z59316A0336695922850040381528850040381528"
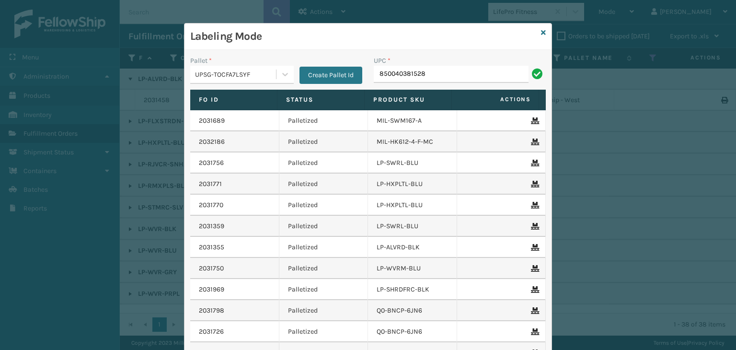
type input "850040381528"
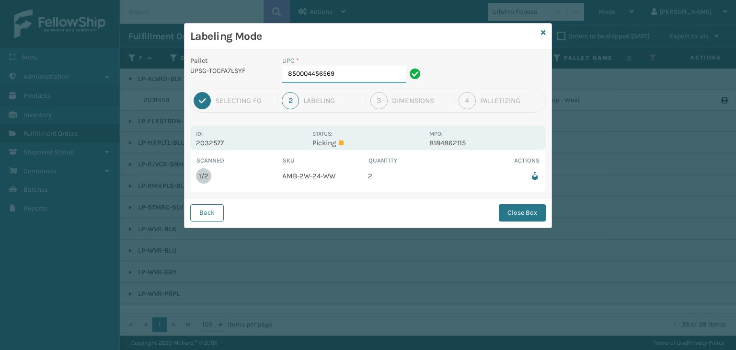
click at [352, 68] on input "850004456569" at bounding box center [344, 74] width 124 height 17
click at [516, 217] on button "Close Box" at bounding box center [522, 212] width 47 height 17
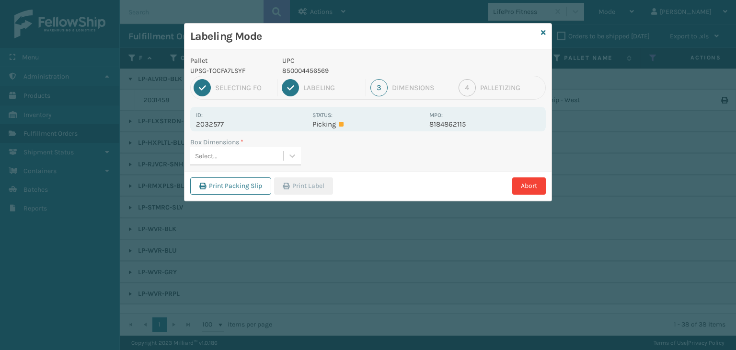
click at [284, 145] on div "Box Dimensions *" at bounding box center [245, 142] width 111 height 10
click at [271, 148] on div "Select..." at bounding box center [236, 156] width 93 height 16
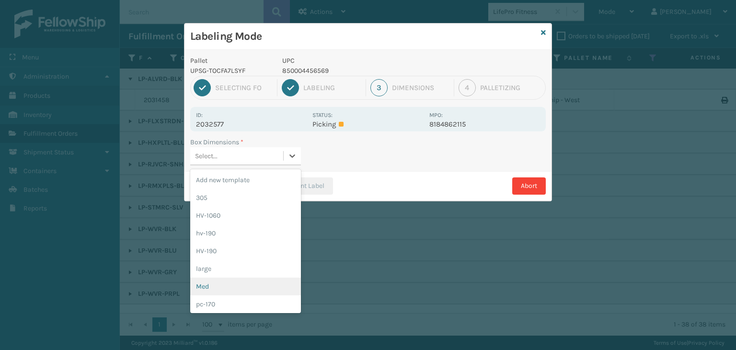
click at [241, 288] on div "Med" at bounding box center [245, 286] width 111 height 18
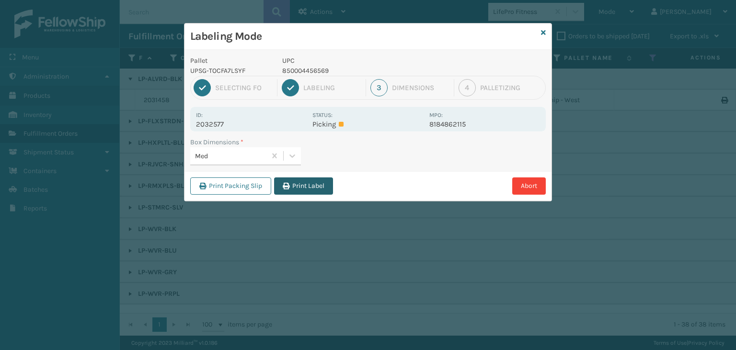
click at [295, 186] on button "Print Label" at bounding box center [303, 185] width 59 height 17
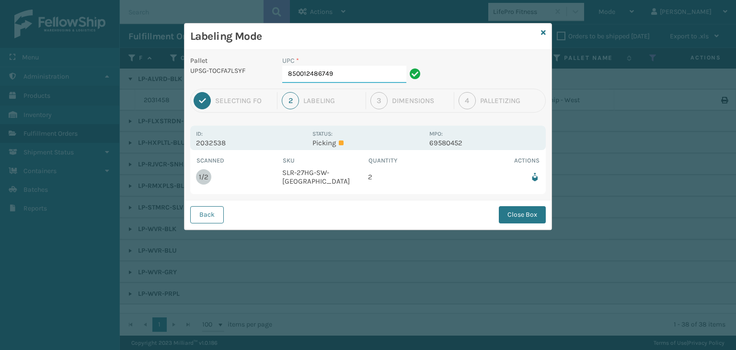
click at [369, 70] on input "850012486749" at bounding box center [344, 74] width 124 height 17
click at [530, 214] on button "Close Box" at bounding box center [522, 214] width 47 height 17
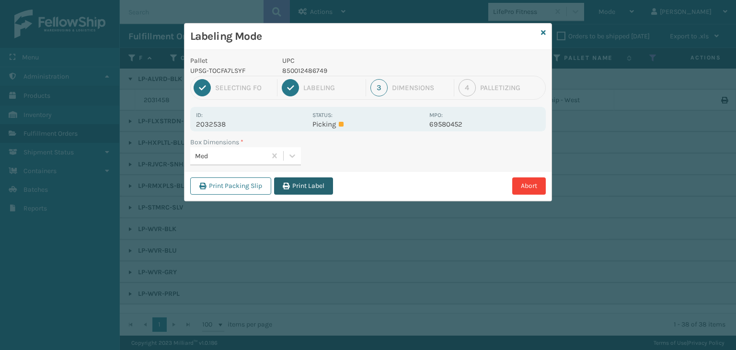
click at [307, 181] on button "Print Label" at bounding box center [303, 185] width 59 height 17
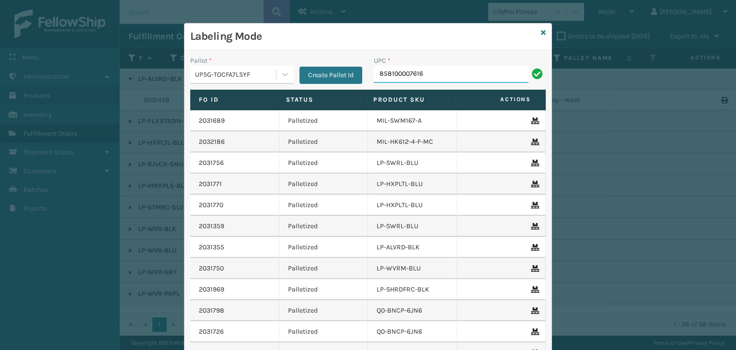
type input "858100007616"
type input "FL-OLVA-CRM"
drag, startPoint x: 438, startPoint y: 73, endPoint x: 102, endPoint y: 129, distance: 340.8
click at [102, 129] on div "Labeling Mode Pallet * UPSG-TOCFA7LSYF Create Pallet Id UPC * FL-OLVA-CRM Fo Id…" at bounding box center [368, 175] width 736 height 350
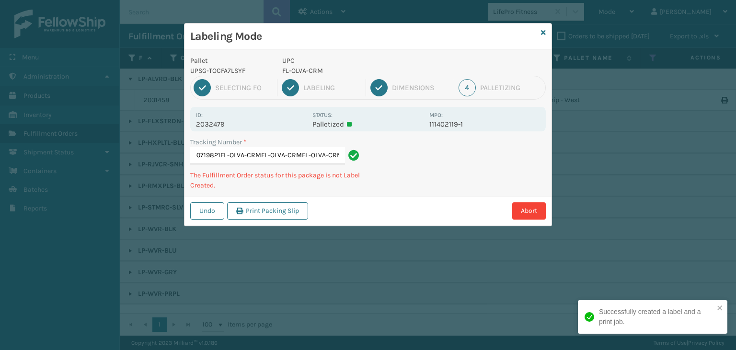
type input "1Z2859F50390719821FL-OLVA-CRMFL-OLVA-CRMFL-OLVA-CRMFL-OLVA-CRM"
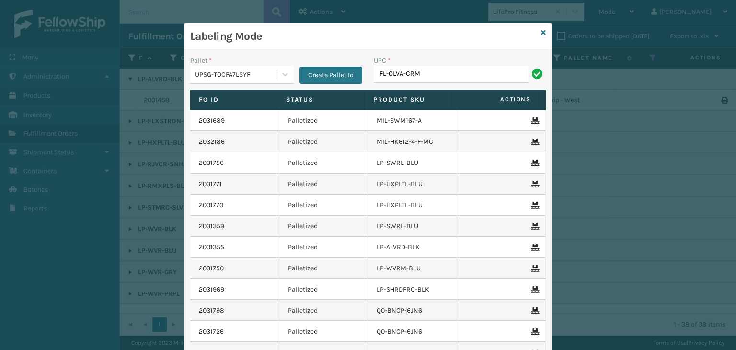
type input "FL-OLVA-CRM"
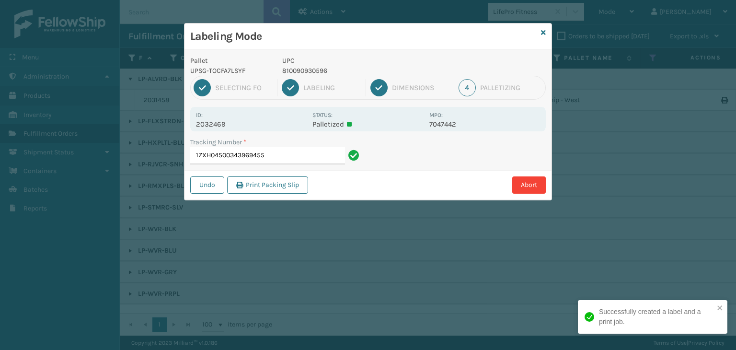
click at [306, 69] on p "810090930596" at bounding box center [352, 71] width 141 height 10
copy p "810090930596"
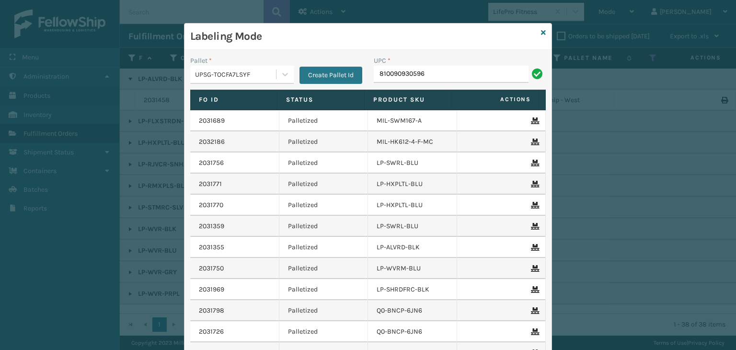
type input "810090930596"
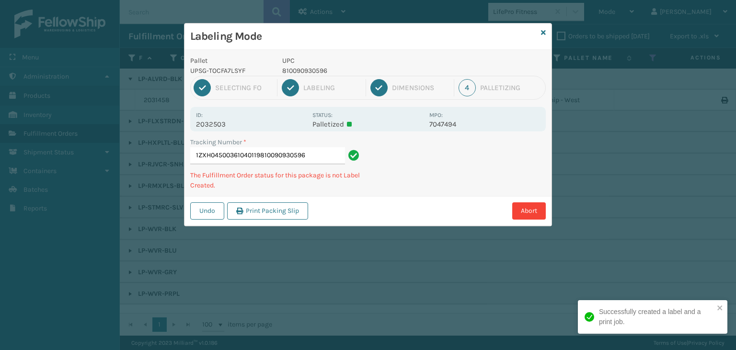
type input "1ZXH04500361040119810090930596810090930596"
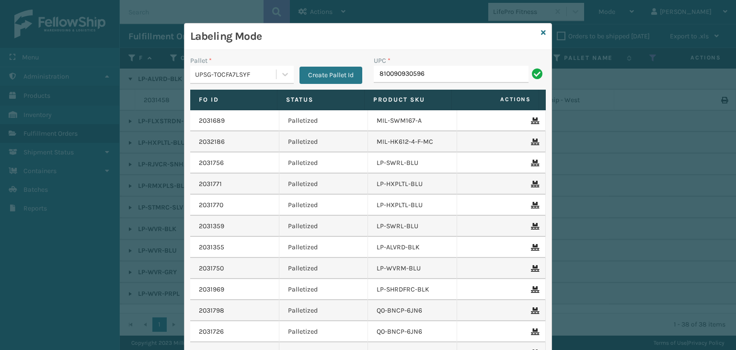
type input "810090930596"
type input "LP-STMRC-SLV"
paste input "810090930596"
type input "810090930596"
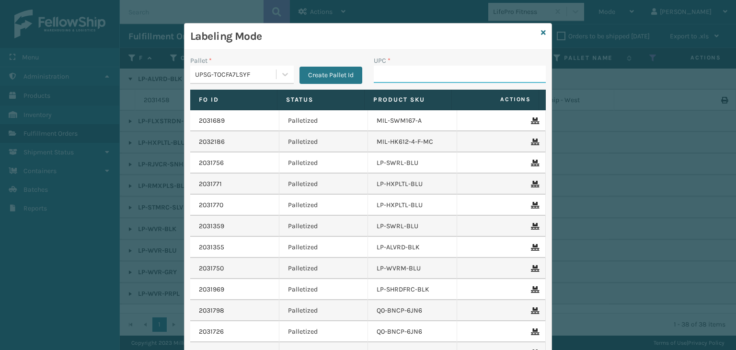
paste input "810090930596"
type input "810090930596"
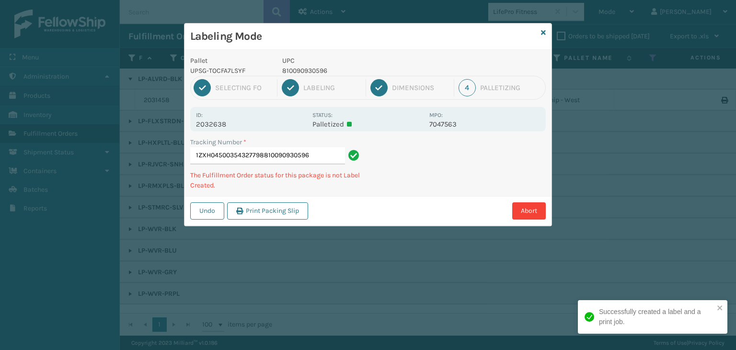
type input "1ZXH04500354327798810090930596810090930596"
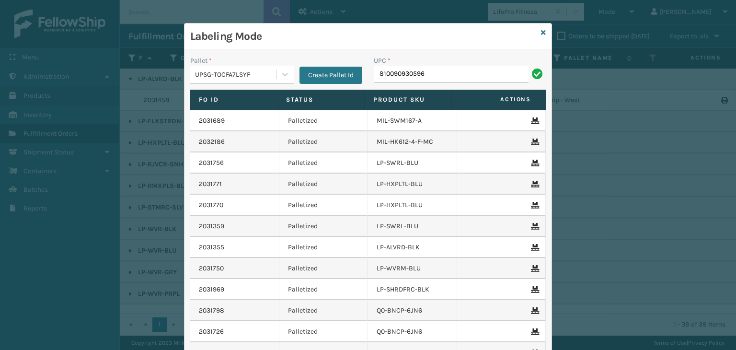
type input "810090930596"
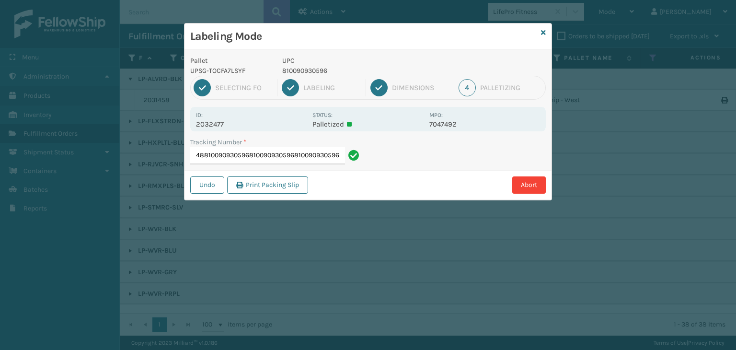
type input "1ZXH04500328931148810090930596810090930596810090930596810090930596"
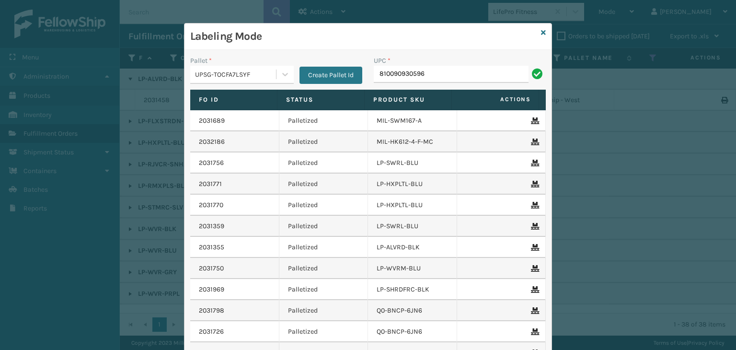
type input "810090930596"
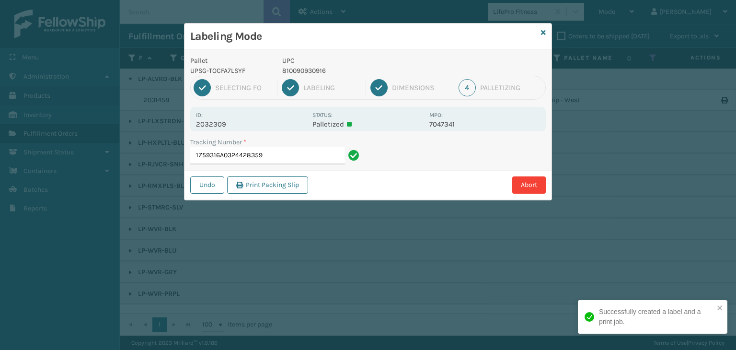
click at [310, 69] on p "810090930916" at bounding box center [352, 71] width 141 height 10
copy p "810090930916"
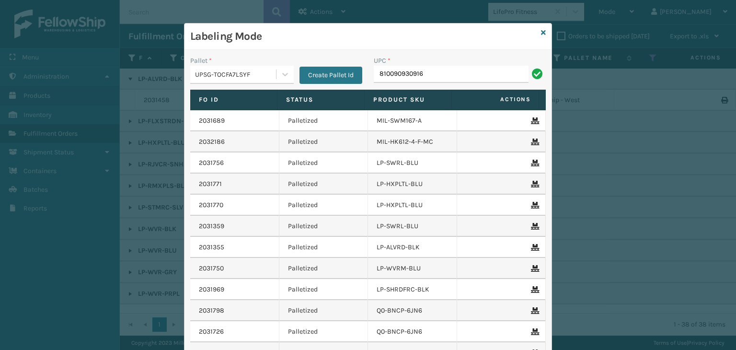
type input "810090930916"
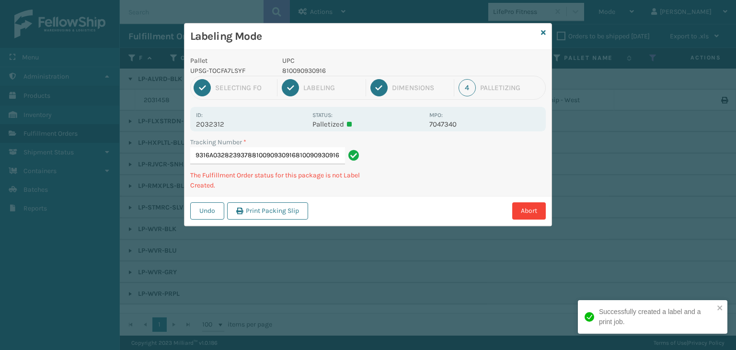
type input "1Z59316A0328239378810090930916810090930916810090930916"
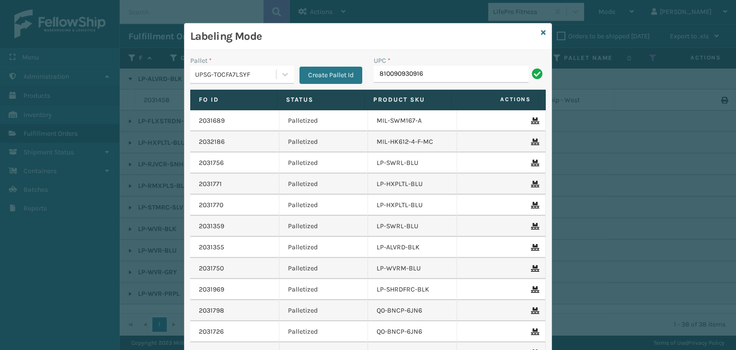
type input "810090930916"
type input "LP-RMXPLS-BLU"
type input "LP-WVR-PRPL"
drag, startPoint x: 446, startPoint y: 79, endPoint x: 50, endPoint y: 116, distance: 397.8
click at [50, 116] on div "Labeling Mode Pallet * UPSG-TOCFA7LSYF Create Pallet Id UPC * LP-WVR-PRPL Fo Id…" at bounding box center [368, 175] width 736 height 350
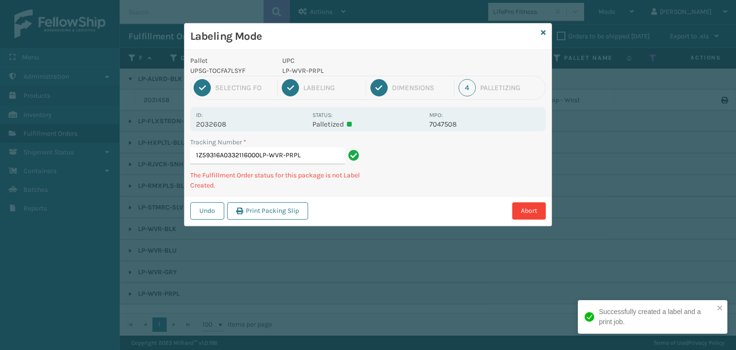
type input "1Z59316A0332116000LP-WVR-PRPLLP-WVR-PRPL"
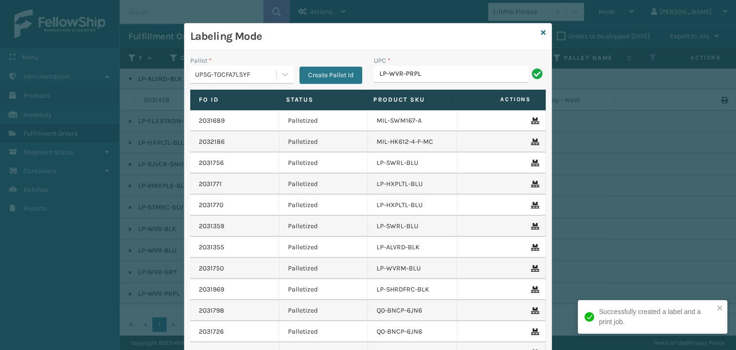
type input "LP-WVR-PRPL"
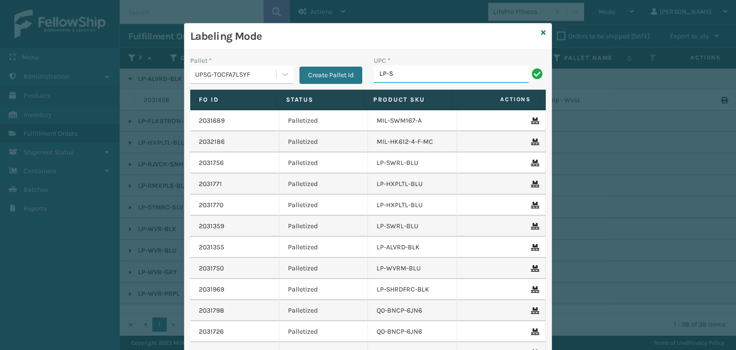
type input "LP-STMRC-SLV"
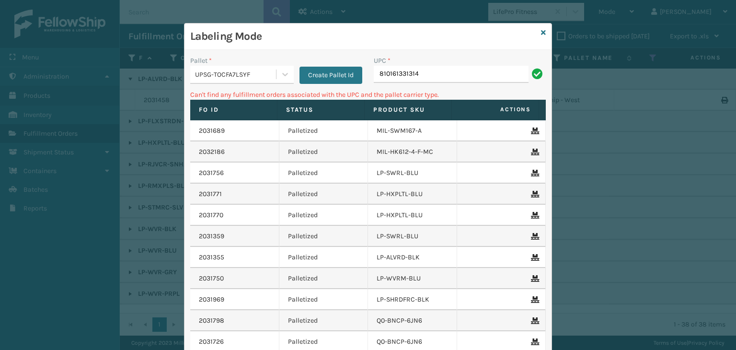
drag, startPoint x: 425, startPoint y: 79, endPoint x: 144, endPoint y: 74, distance: 281.2
click at [144, 76] on div "Labeling Mode Pallet * UPSG-TOCFA7LSYF Create Pallet Id UPC * 810161331314 Can'…" at bounding box center [368, 175] width 736 height 350
type input "LP-SNHAT"
click at [541, 32] on icon at bounding box center [543, 32] width 5 height 7
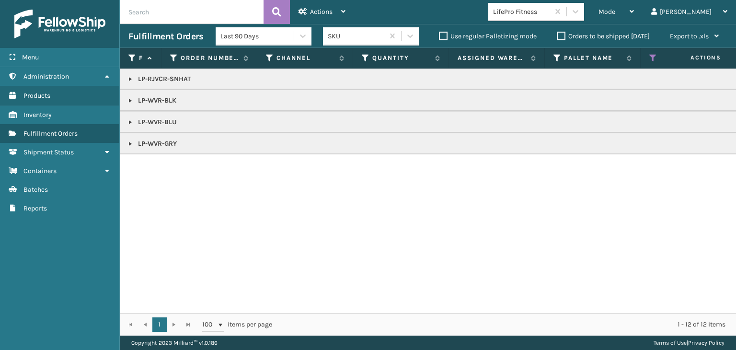
click at [131, 140] on link at bounding box center [130, 144] width 8 height 8
click at [128, 123] on link at bounding box center [130, 122] width 8 height 8
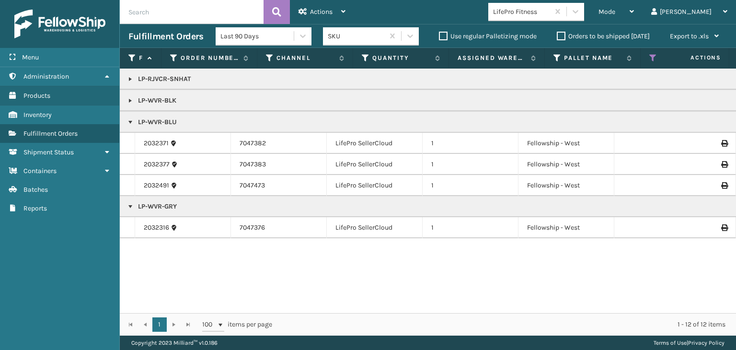
click at [126, 103] on link at bounding box center [130, 101] width 8 height 8
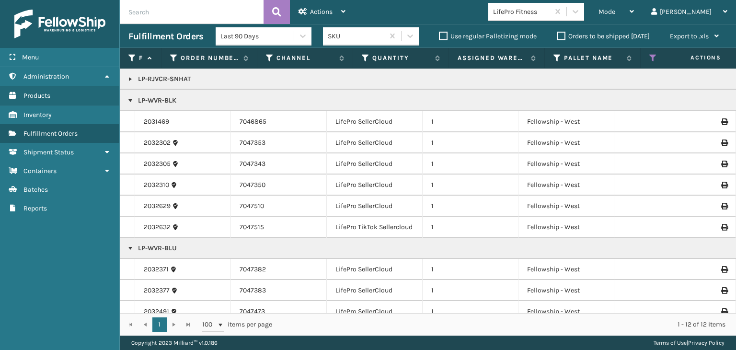
click at [125, 82] on td "LP-RJVCR-SNHAT" at bounding box center [738, 78] width 1237 height 21
click at [132, 79] on link at bounding box center [130, 79] width 8 height 8
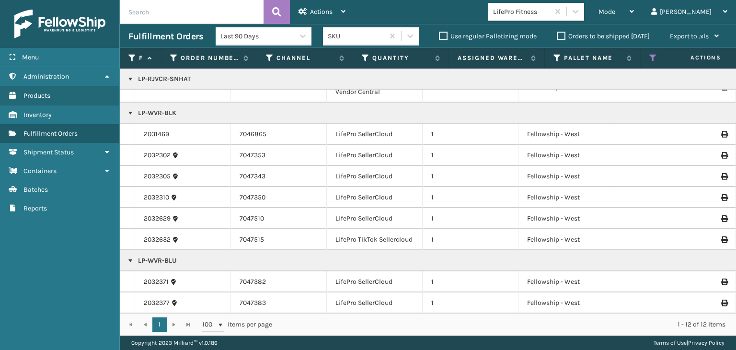
scroll to position [119, 0]
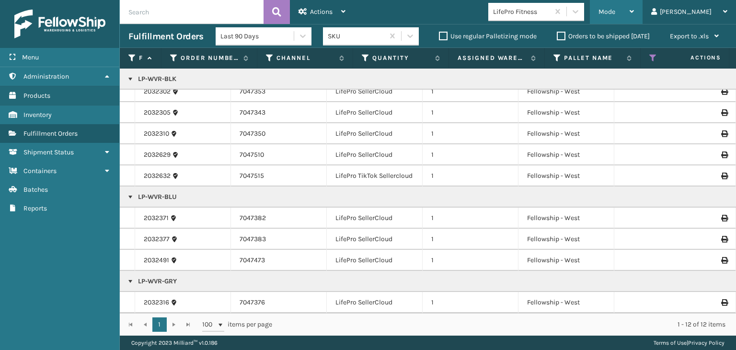
click at [634, 9] on div "Mode" at bounding box center [615, 12] width 35 height 24
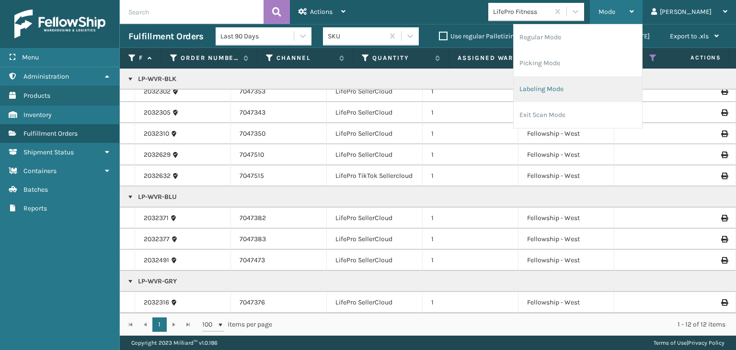
click at [619, 83] on li "Labeling Mode" at bounding box center [577, 89] width 128 height 26
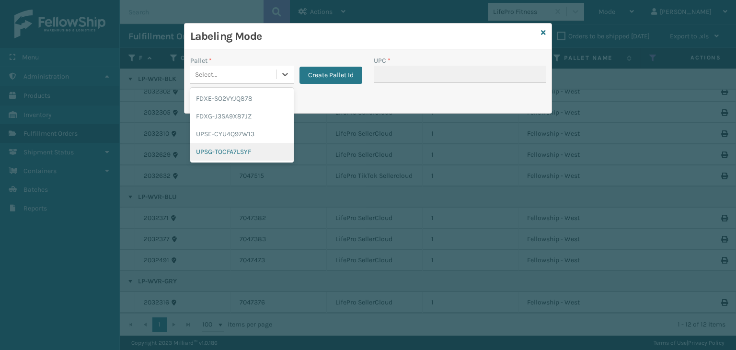
click at [241, 155] on div "UPSG-TOCFA7LSYF" at bounding box center [241, 152] width 103 height 18
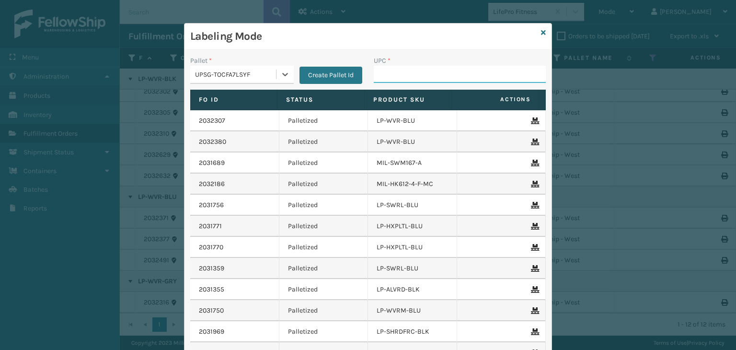
click at [418, 66] on input "UPC *" at bounding box center [460, 74] width 172 height 17
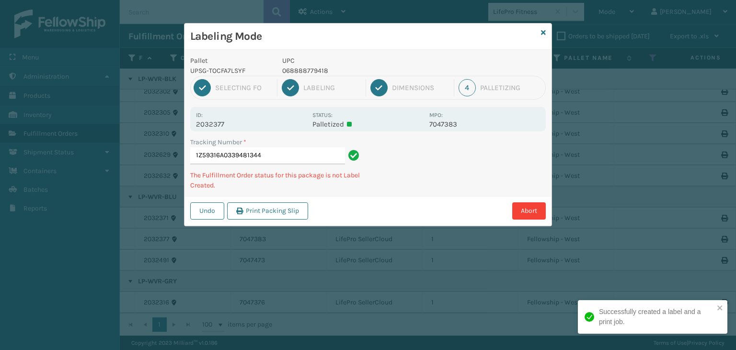
click at [291, 61] on p "UPC" at bounding box center [352, 61] width 141 height 10
click at [293, 69] on p "068888779418" at bounding box center [352, 71] width 141 height 10
click at [289, 66] on p "068888779418" at bounding box center [352, 71] width 141 height 10
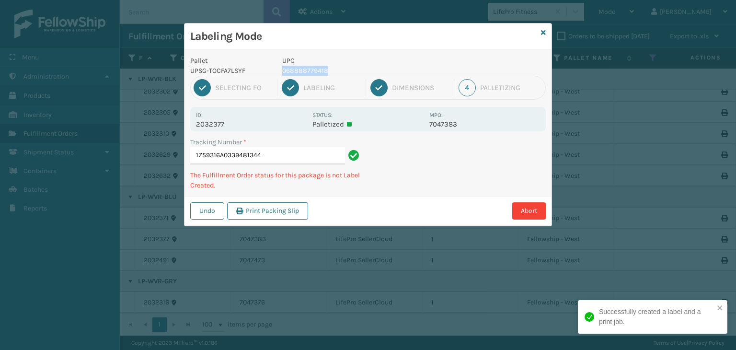
copy p "068888779418"
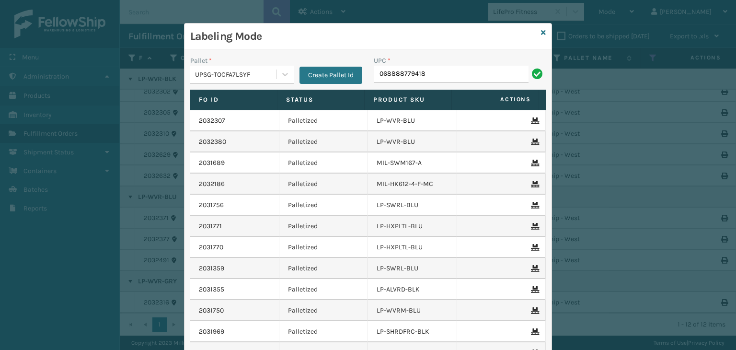
type input "068888779418"
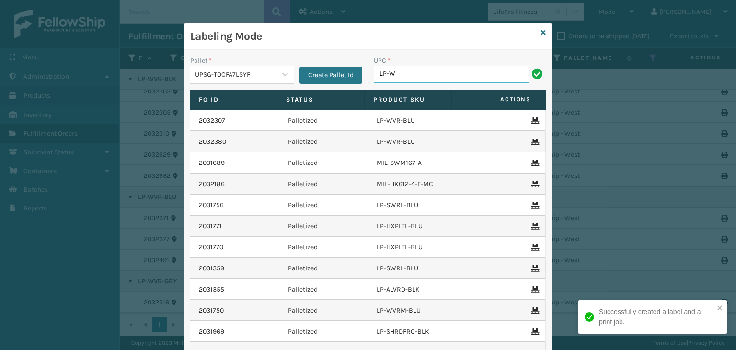
type input "LP-WVR-GRY"
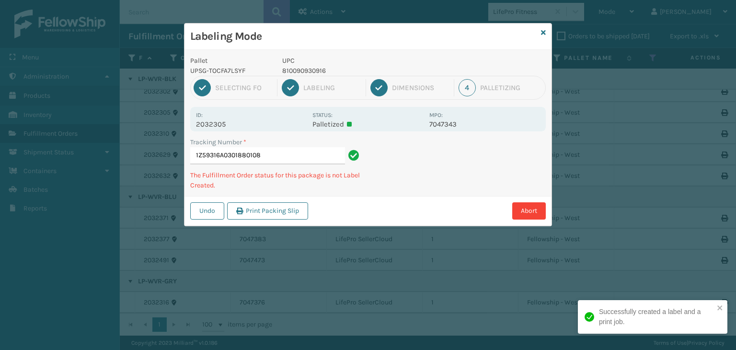
click at [313, 72] on p "810090930916" at bounding box center [352, 71] width 141 height 10
click at [313, 71] on p "810090930916" at bounding box center [352, 71] width 141 height 10
copy p "810090930916"
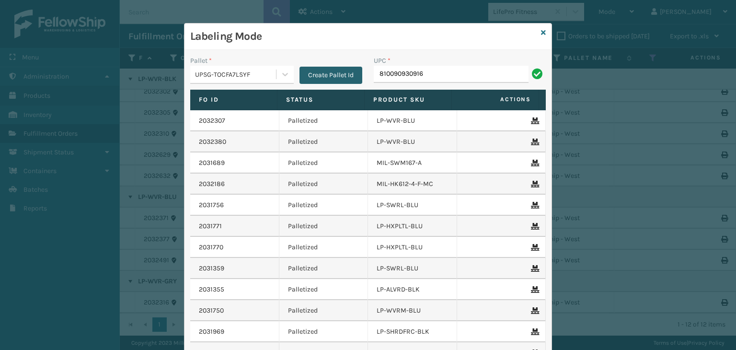
type input "810090930916"
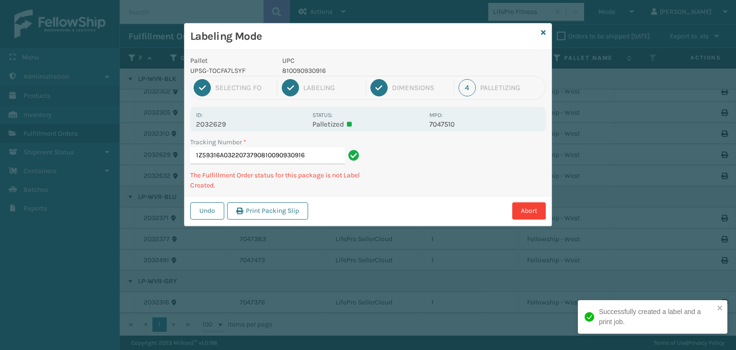
type input "1Z59316A0322073790810090930916810090930916"
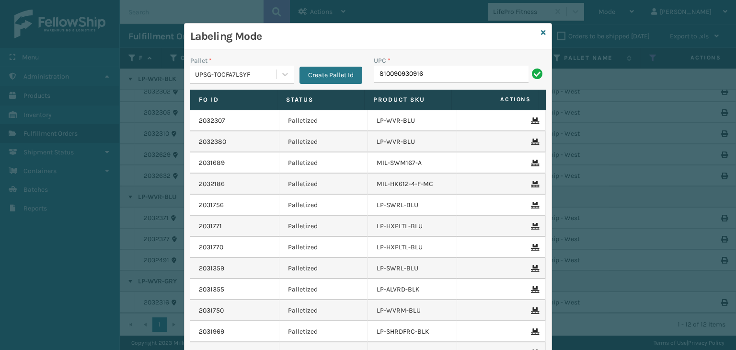
type input "810090930916"
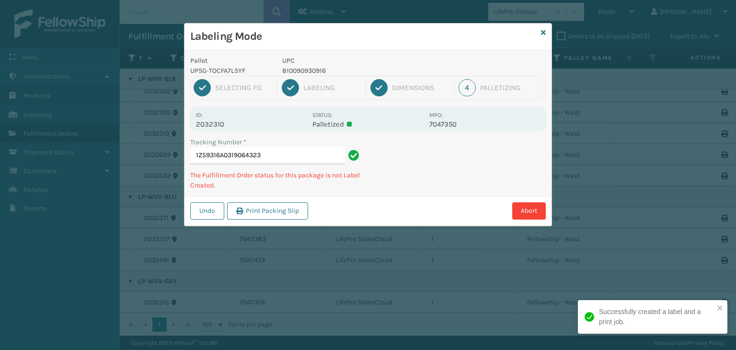
type input "1Z59316A0319064323810090930916"
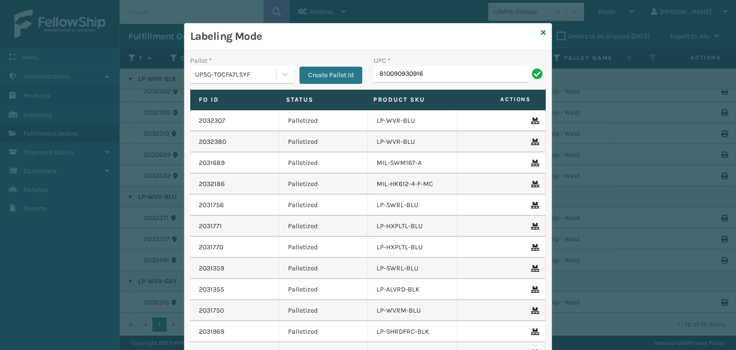
type input "810090930916"
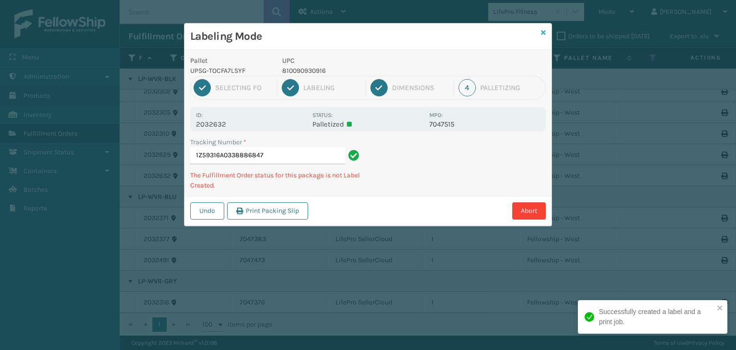
click at [543, 33] on icon at bounding box center [543, 32] width 5 height 7
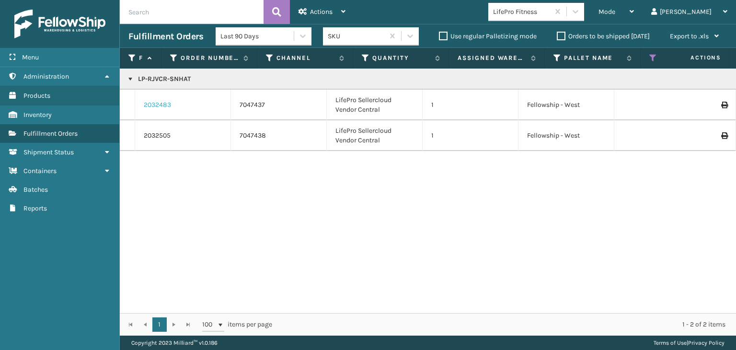
click at [161, 108] on link "2032483" at bounding box center [157, 105] width 27 height 10
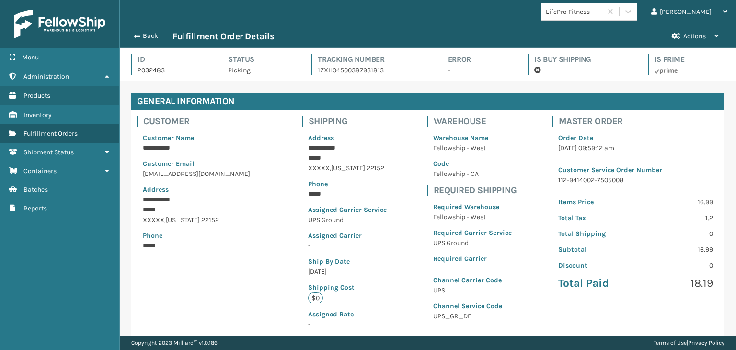
scroll to position [23, 615]
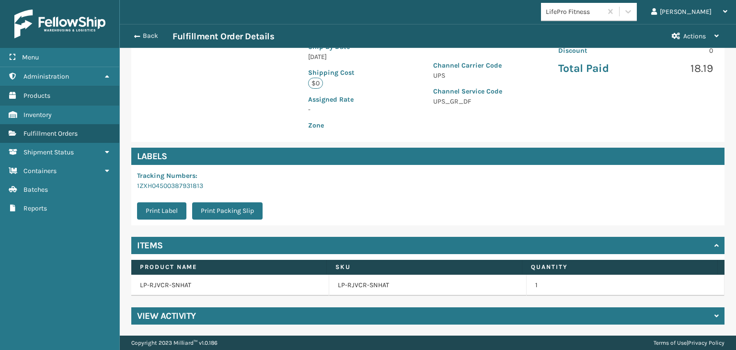
click at [174, 283] on td "LP-RJVCR-SNHAT" at bounding box center [230, 284] width 198 height 21
click at [374, 286] on link "LP-RJVCR-SNHAT" at bounding box center [363, 285] width 51 height 10
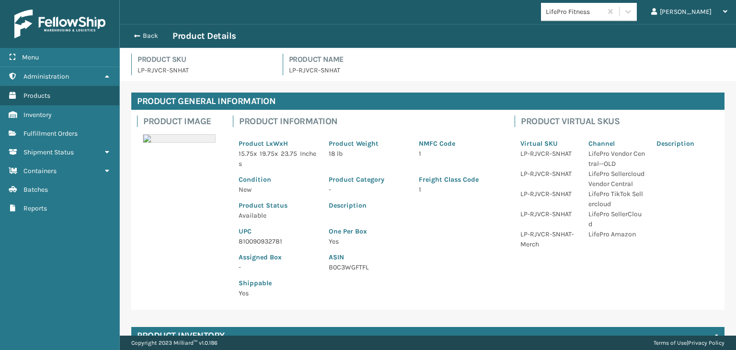
click at [261, 240] on p "810090932781" at bounding box center [278, 241] width 79 height 10
click at [142, 34] on button "Back" at bounding box center [150, 36] width 44 height 9
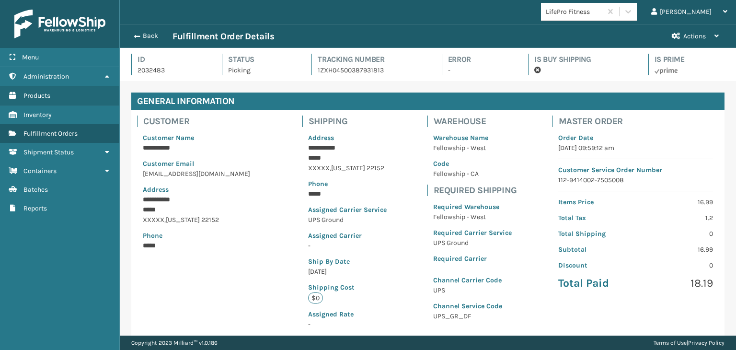
scroll to position [23, 615]
click at [142, 34] on button "Back" at bounding box center [150, 36] width 44 height 9
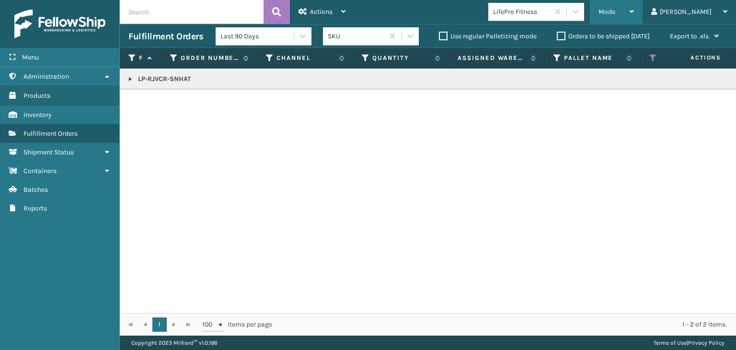
click at [634, 16] on div "Mode" at bounding box center [615, 12] width 35 height 24
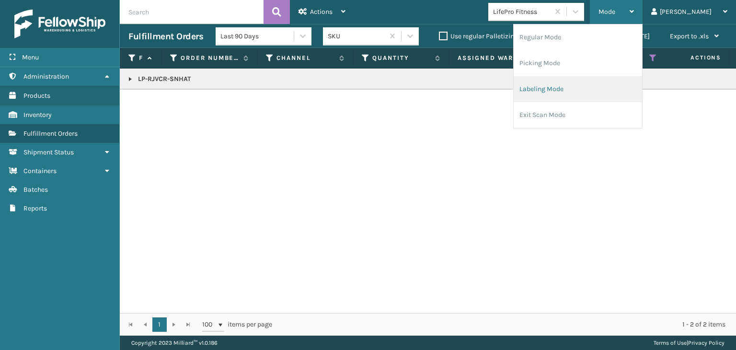
click at [571, 96] on li "Labeling Mode" at bounding box center [577, 89] width 128 height 26
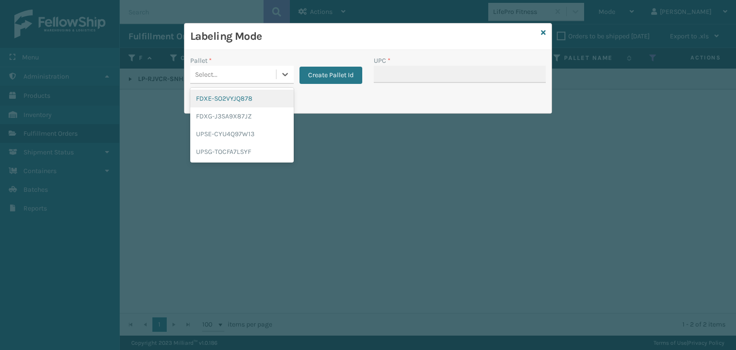
click at [217, 66] on div "Select..." at bounding box center [241, 75] width 103 height 18
click at [208, 161] on div "FDXE-SO2VYJQ878 FDXG-J3SA9X87JZ UPSE-CYU4Q97W13 UPSG-TOCFA7LSYF" at bounding box center [241, 125] width 103 height 75
click at [220, 150] on div "UPSG-TOCFA7LSYF" at bounding box center [241, 152] width 103 height 18
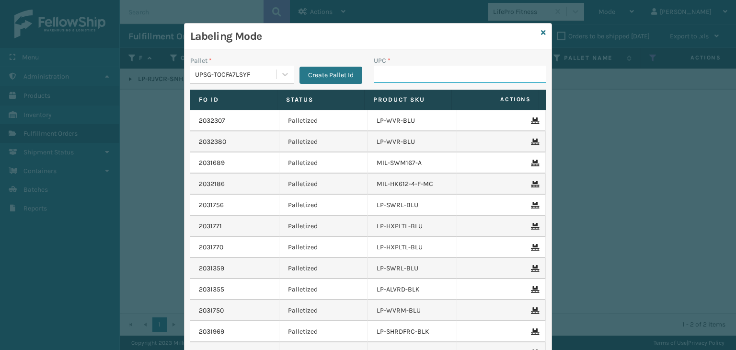
click at [391, 71] on input "UPC *" at bounding box center [460, 74] width 172 height 17
paste input "810090932781"
type input "810090932781"
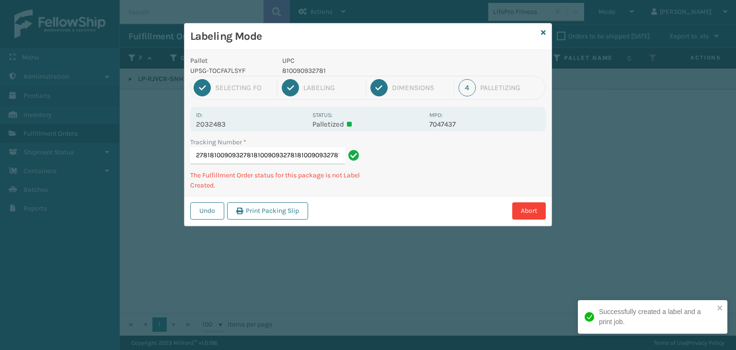
type input "1ZXH04500387931813810090932781810090932781810090932781810090932781810090932781"
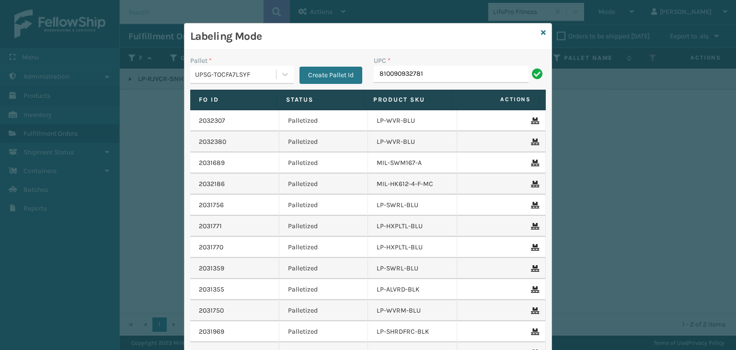
type input "810090932781"
click at [533, 29] on div "Labeling Mode" at bounding box center [367, 36] width 367 height 26
click at [541, 33] on icon at bounding box center [543, 32] width 5 height 7
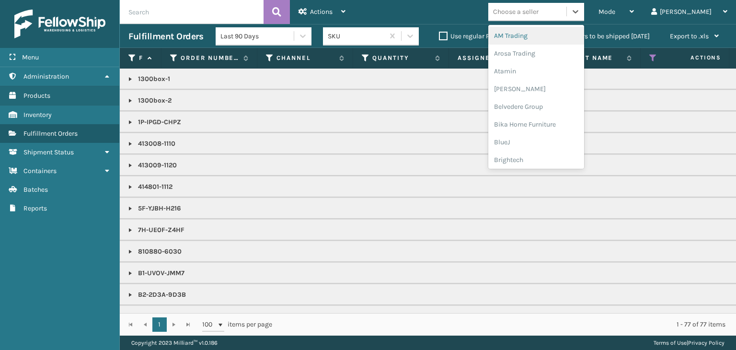
click at [566, 11] on div "Choose a seller" at bounding box center [527, 12] width 78 height 16
type input "BR"
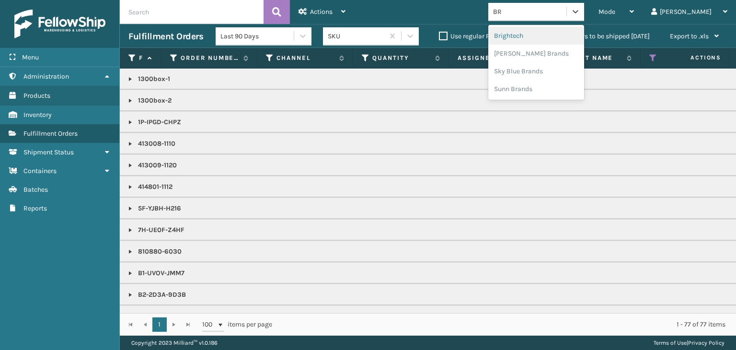
click at [551, 31] on div "Brightech" at bounding box center [536, 36] width 96 height 18
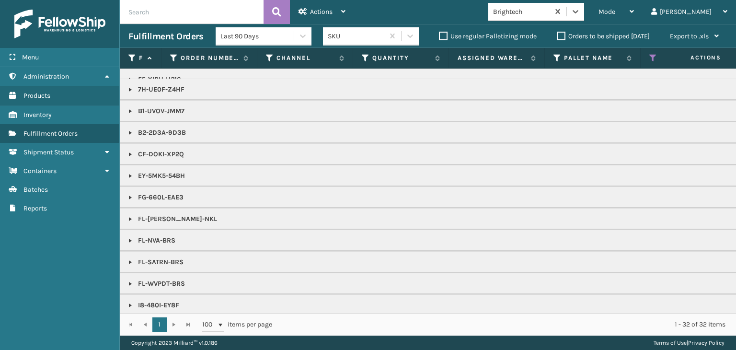
scroll to position [48, 0]
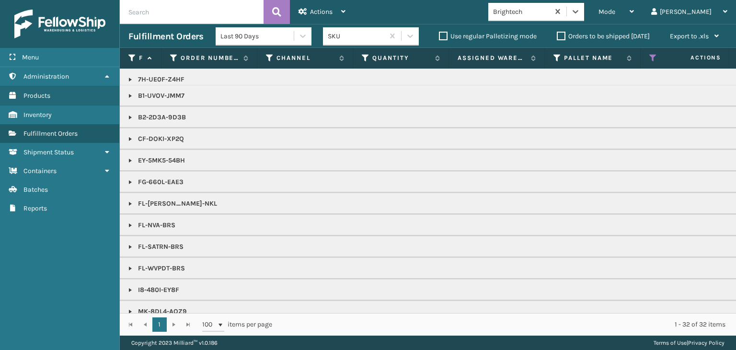
drag, startPoint x: 129, startPoint y: 225, endPoint x: 136, endPoint y: 220, distance: 8.2
click at [129, 225] on link at bounding box center [130, 225] width 8 height 8
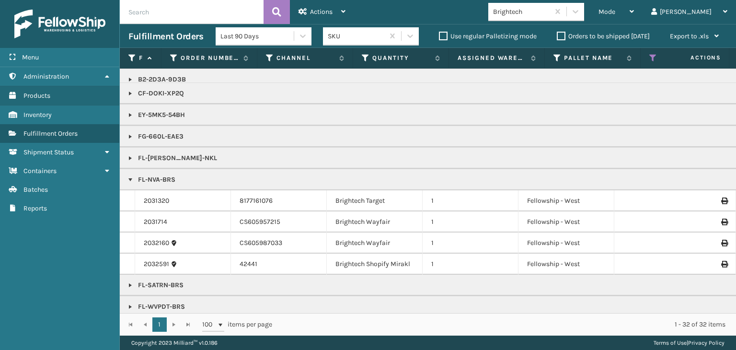
scroll to position [144, 0]
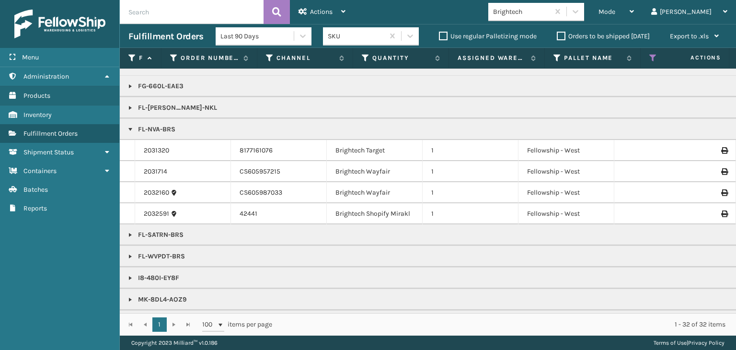
click at [157, 128] on p "FL-NVA-BRS" at bounding box center [737, 130] width 1219 height 10
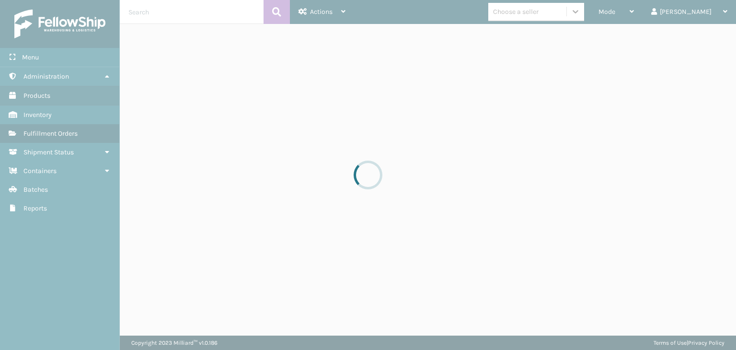
drag, startPoint x: 586, startPoint y: 17, endPoint x: 609, endPoint y: 13, distance: 23.3
click at [647, 11] on div at bounding box center [368, 175] width 736 height 350
click at [648, 11] on div at bounding box center [368, 175] width 736 height 350
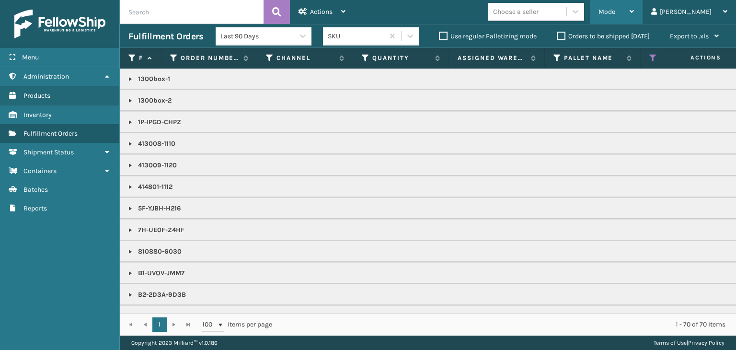
click at [615, 14] on span "Mode" at bounding box center [606, 12] width 17 height 8
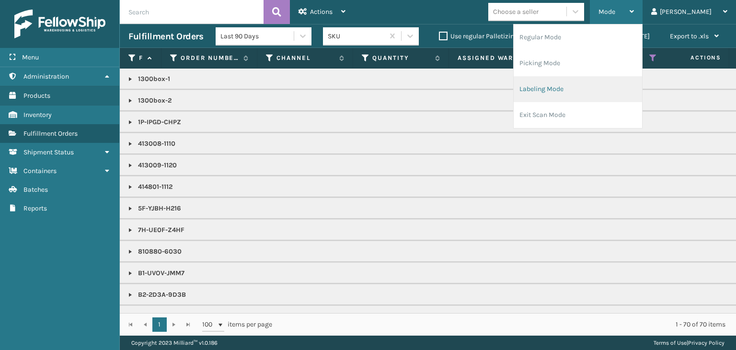
click at [595, 91] on li "Labeling Mode" at bounding box center [577, 89] width 128 height 26
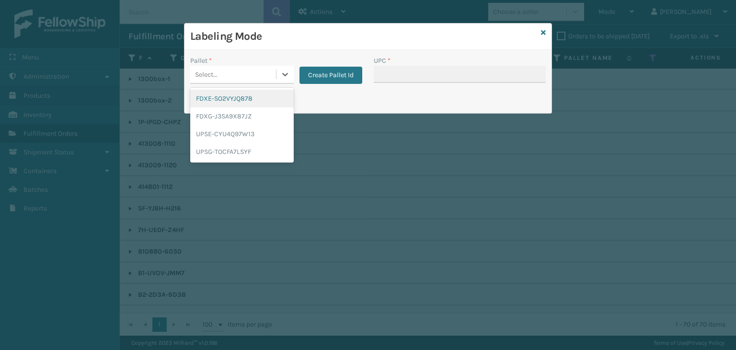
drag, startPoint x: 228, startPoint y: 78, endPoint x: 231, endPoint y: 85, distance: 7.3
click at [228, 78] on div "Select..." at bounding box center [233, 75] width 86 height 16
click at [235, 112] on div "FDXG-J3SA9X87JZ" at bounding box center [241, 116] width 103 height 18
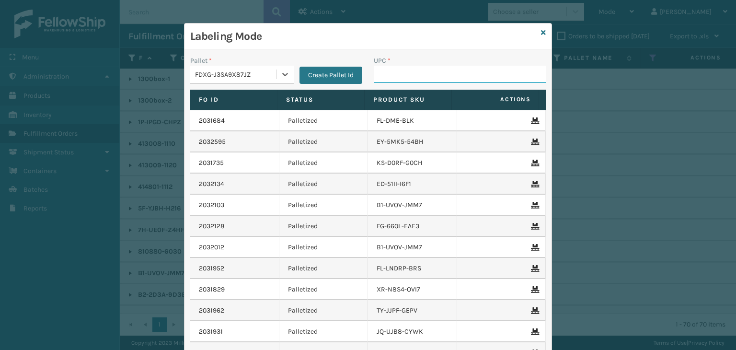
click at [425, 73] on input "UPC *" at bounding box center [460, 74] width 172 height 17
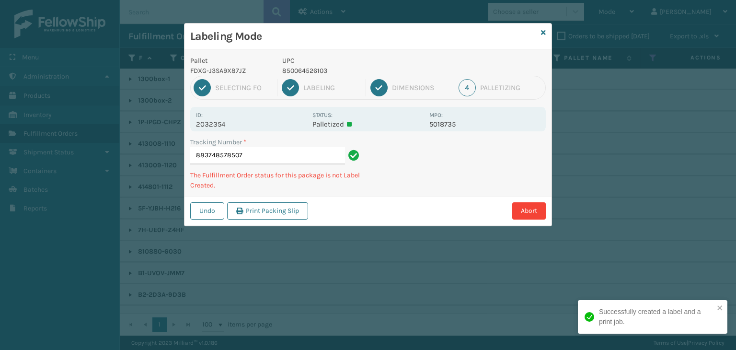
click at [311, 69] on p "850064526103" at bounding box center [352, 71] width 141 height 10
click at [310, 69] on p "850064526103" at bounding box center [352, 71] width 141 height 10
click at [313, 67] on p "850064526103" at bounding box center [352, 71] width 141 height 10
click at [309, 72] on p "850064526103" at bounding box center [352, 71] width 141 height 10
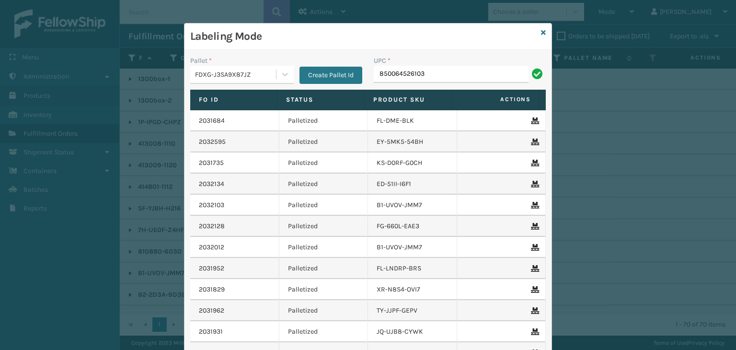
type input "850064526103"
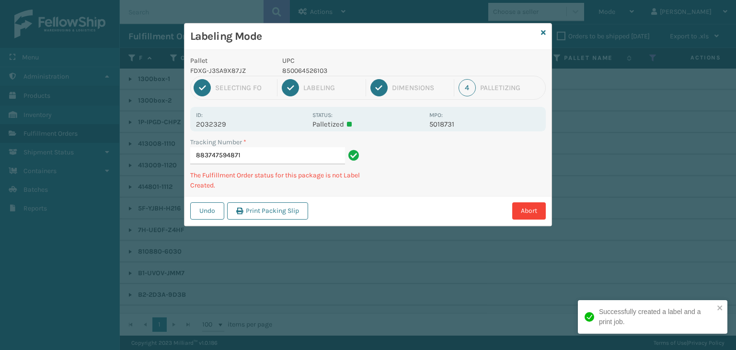
type input "883747594871850064526103"
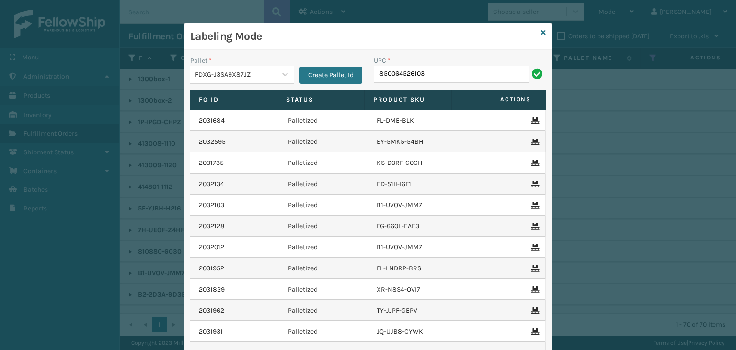
type input "850064526103"
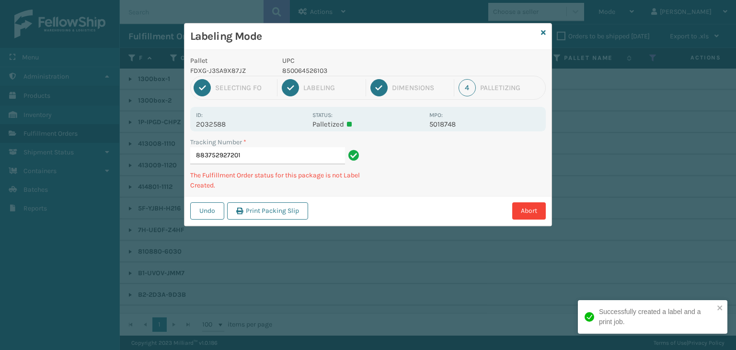
type input "883752927201850064526103"
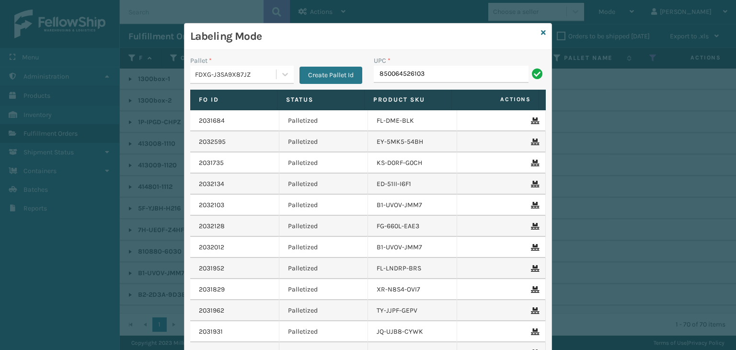
type input "850064526103"
type input "ST3402"
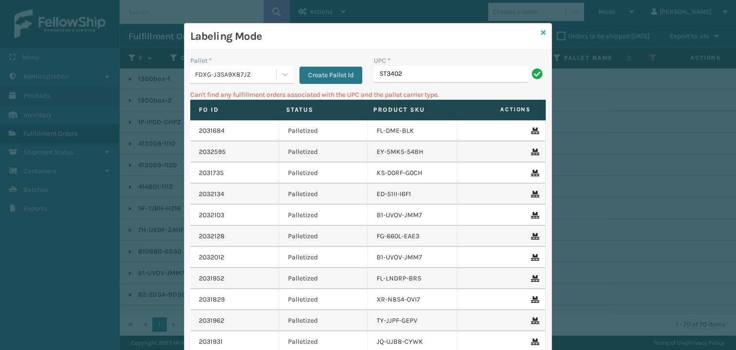
click at [541, 33] on icon at bounding box center [543, 32] width 5 height 7
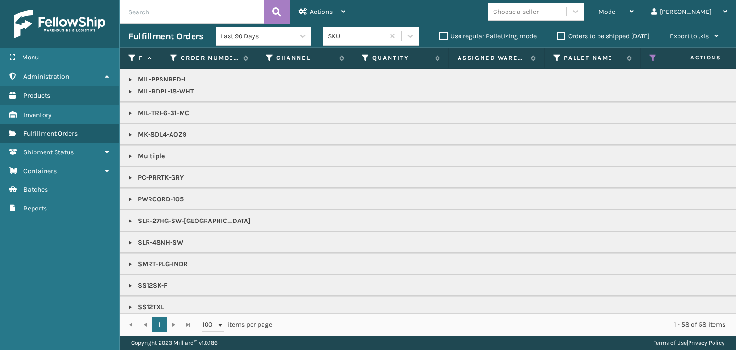
scroll to position [790, 0]
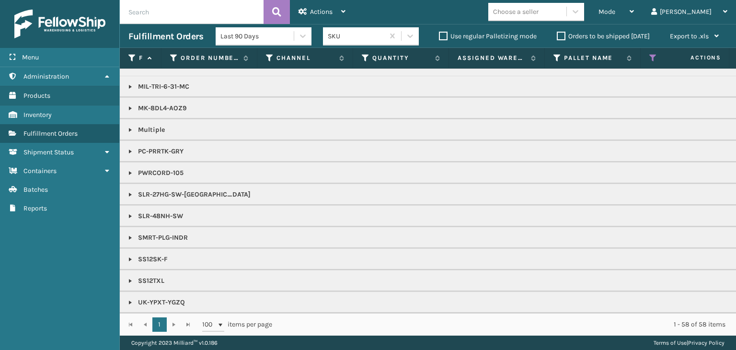
click at [538, 8] on div "Choose a seller" at bounding box center [516, 12] width 46 height 10
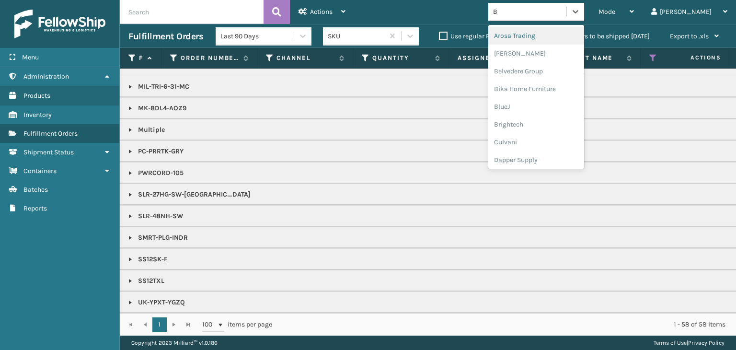
type input "BR"
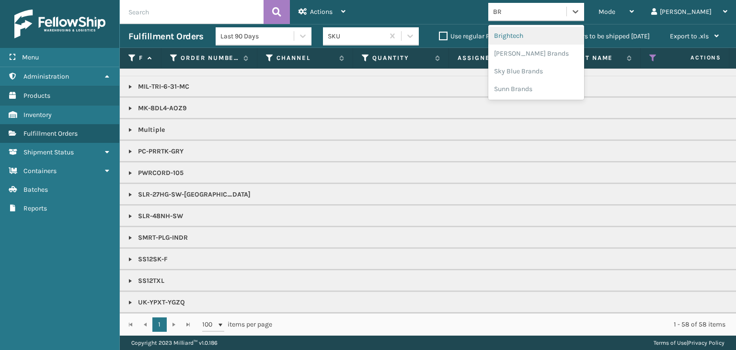
click at [575, 31] on div "Brightech" at bounding box center [536, 36] width 96 height 18
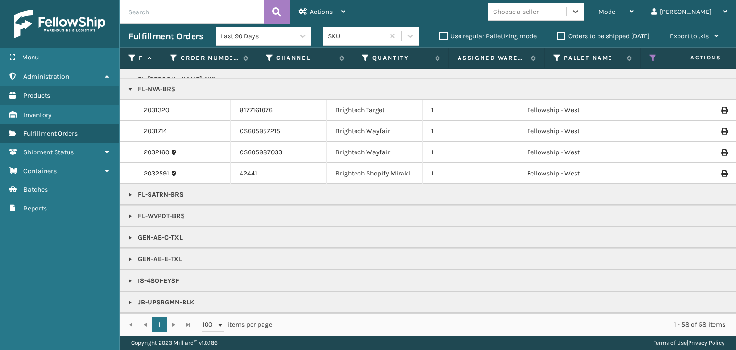
scroll to position [383, 0]
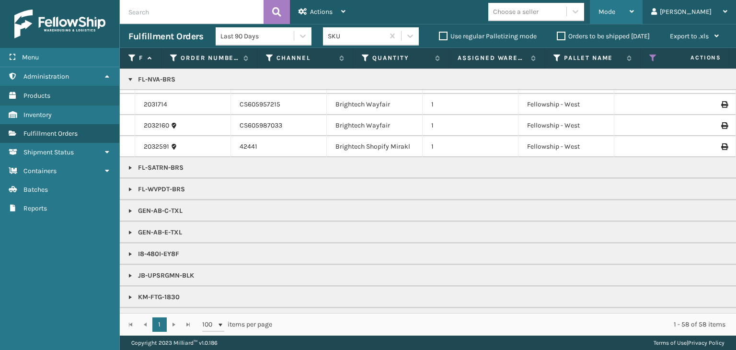
click at [634, 13] on div "Mode" at bounding box center [615, 12] width 35 height 24
